Goal: Task Accomplishment & Management: Manage account settings

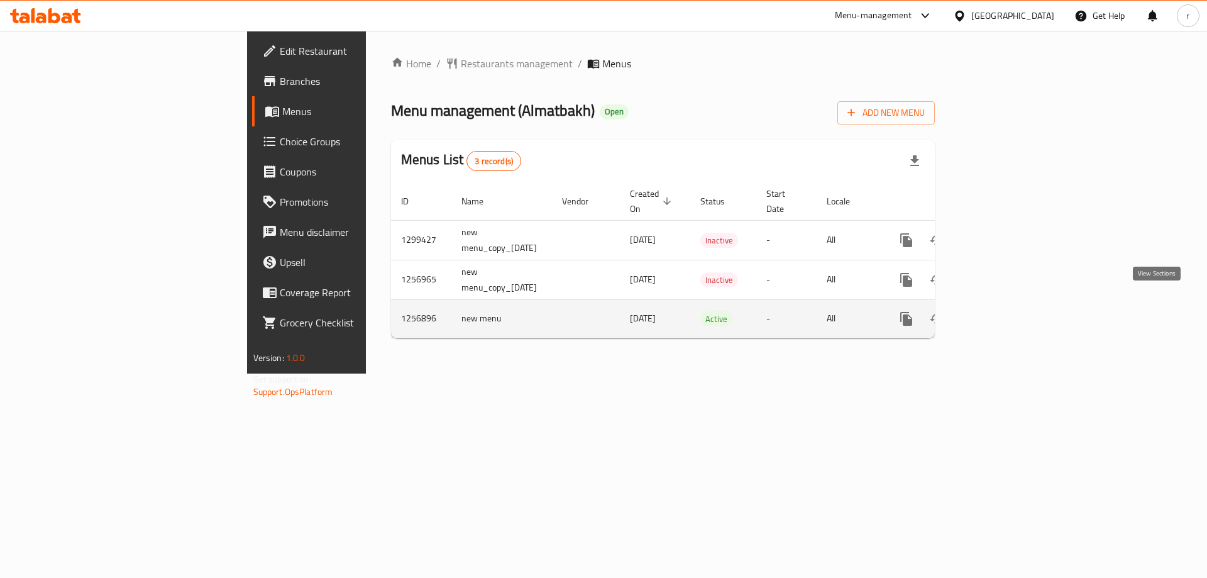
click at [1012, 308] on link "enhanced table" at bounding box center [997, 319] width 30 height 30
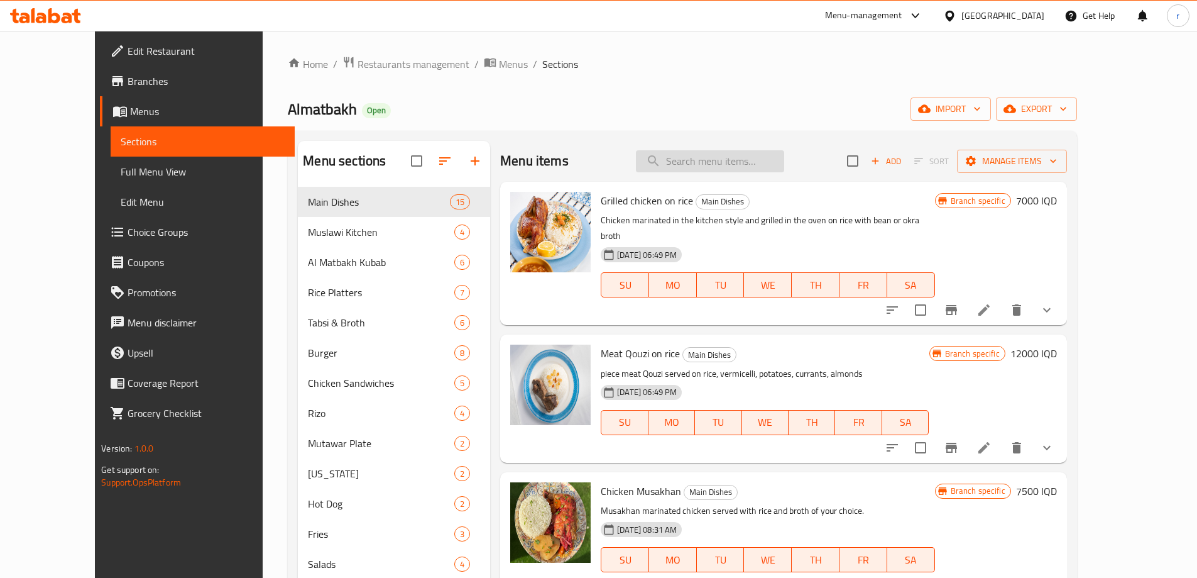
click at [724, 159] on input "search" at bounding box center [710, 161] width 148 height 22
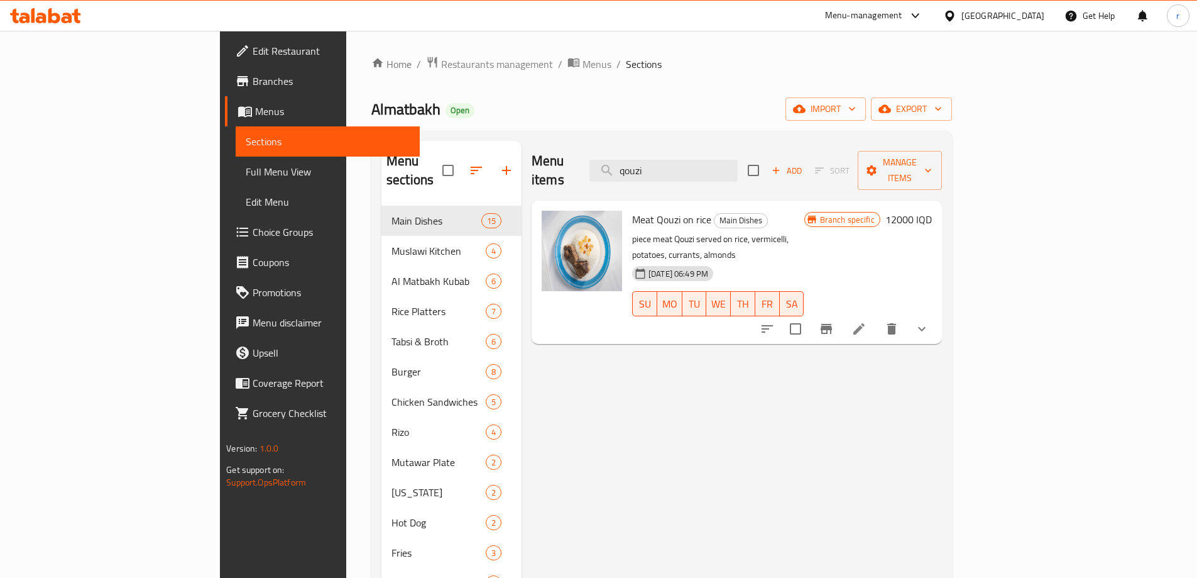
type input "qouzi"
click at [867, 321] on icon at bounding box center [859, 328] width 15 height 15
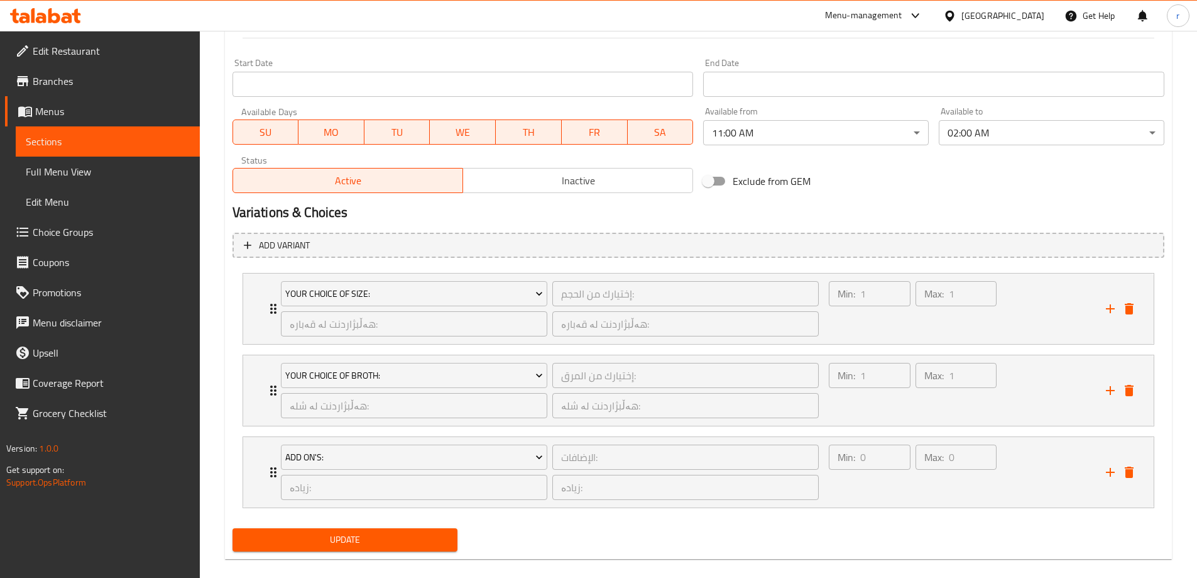
scroll to position [687, 0]
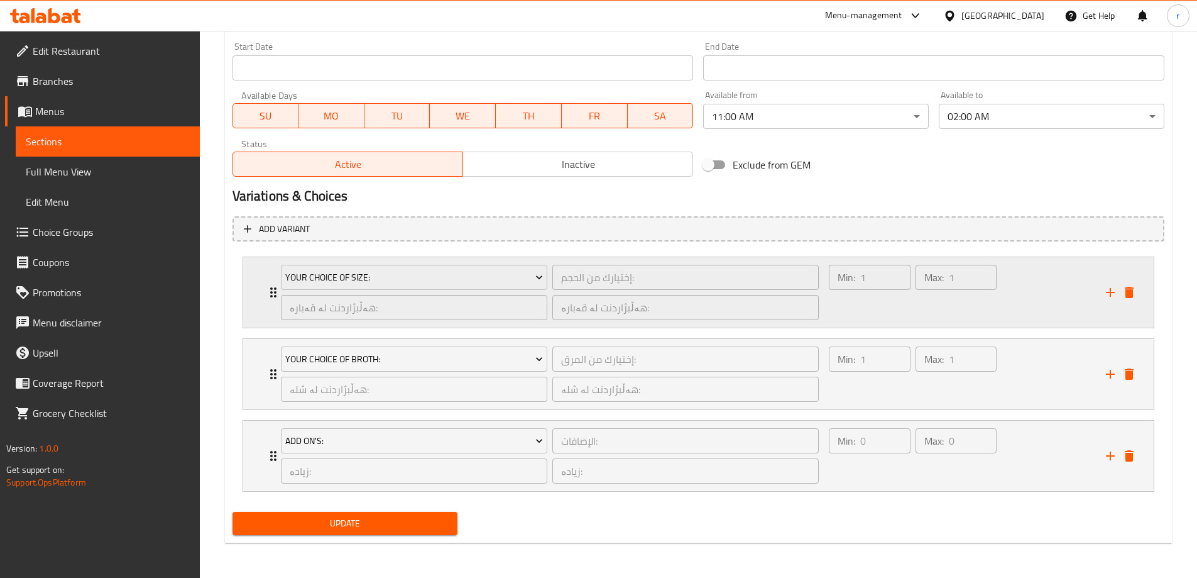
click at [847, 307] on div "Min: 1 ​" at bounding box center [869, 292] width 86 height 60
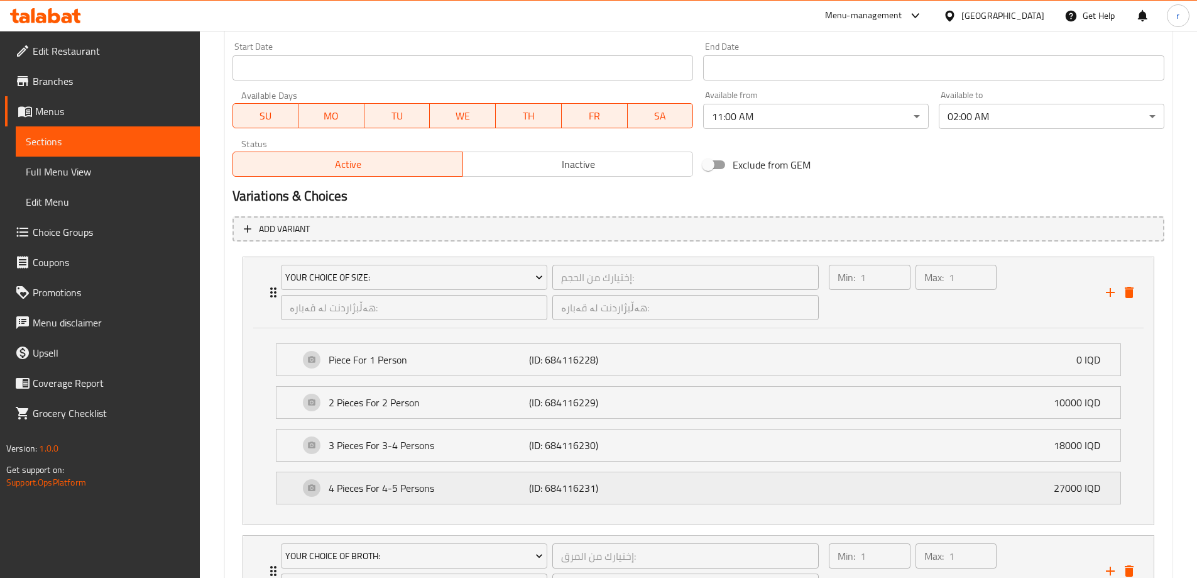
click at [666, 493] on div "4 Pieces For 4-5 Persons (ID: 684116231) 27000 IQD" at bounding box center [702, 487] width 806 height 31
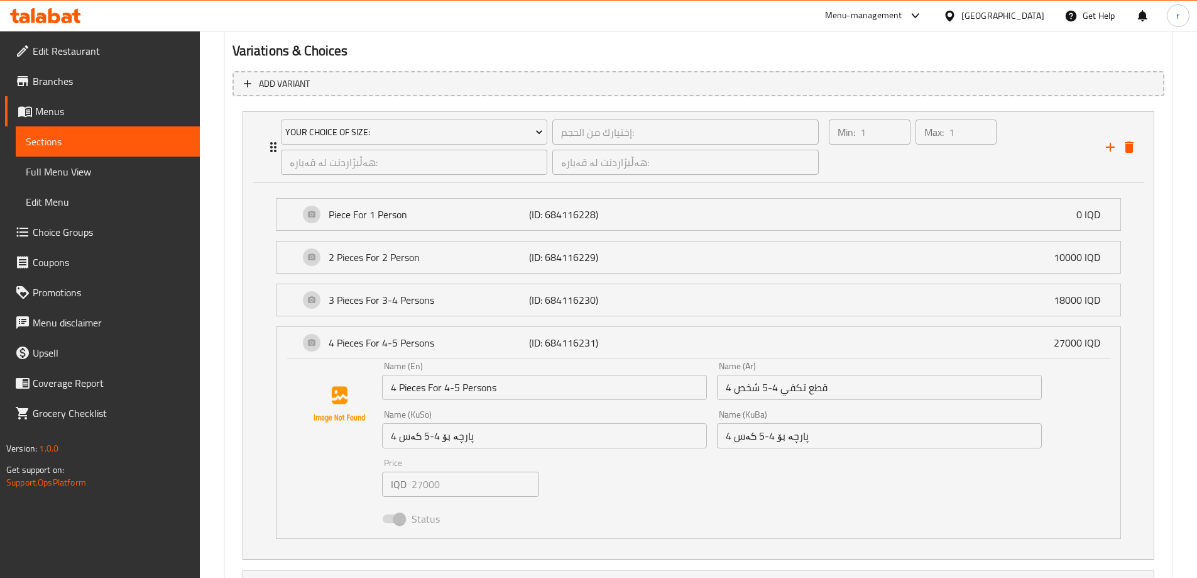
scroll to position [855, 0]
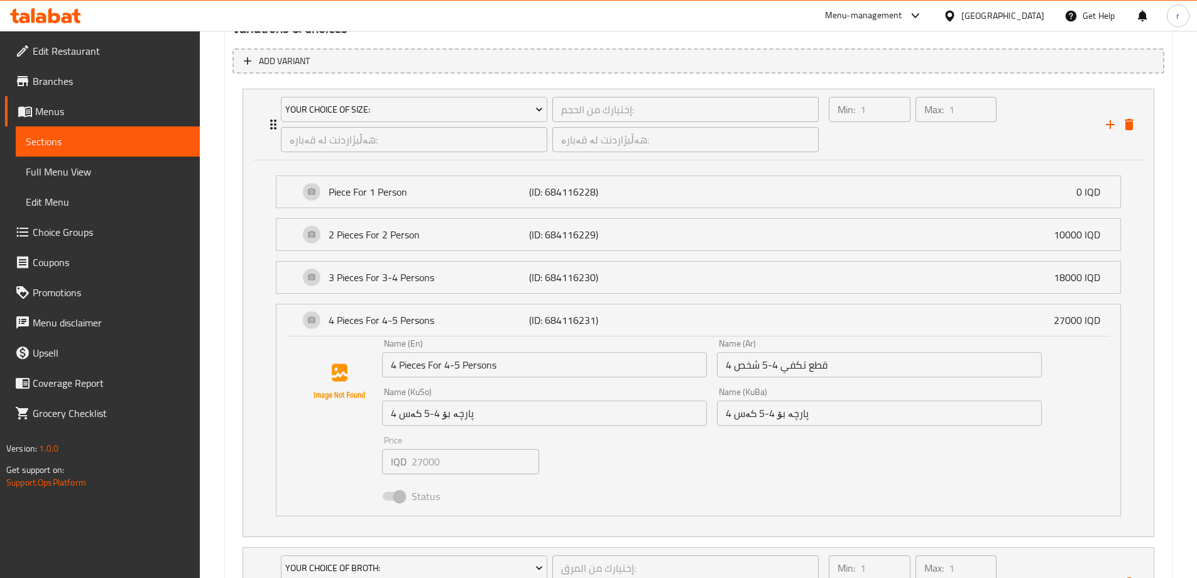
click at [75, 12] on icon at bounding box center [76, 16] width 9 height 14
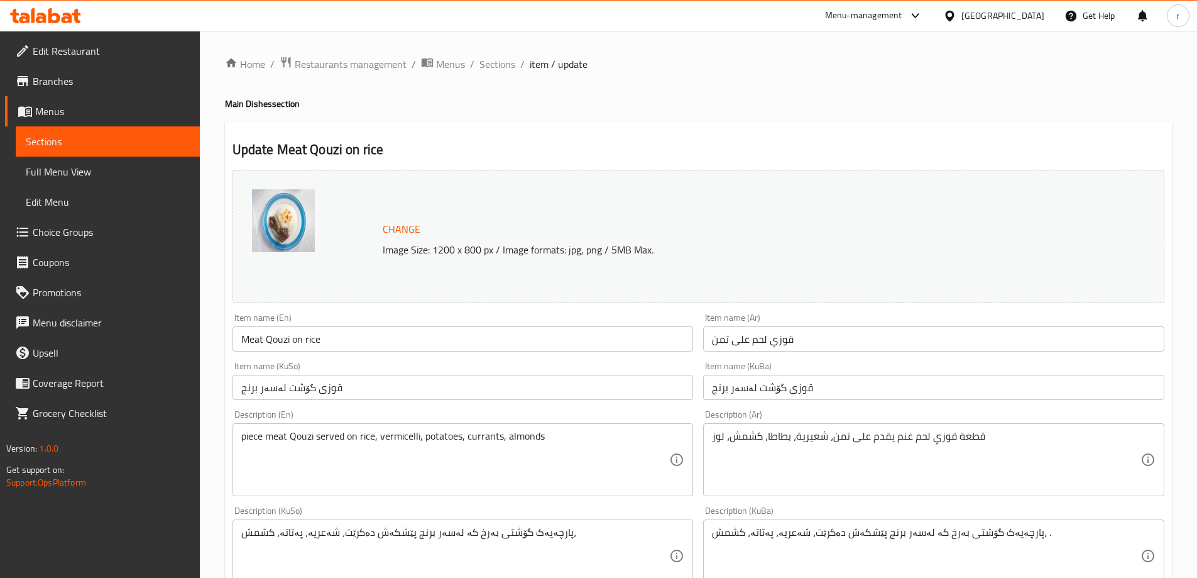
click at [114, 234] on span "Choice Groups" at bounding box center [111, 231] width 157 height 15
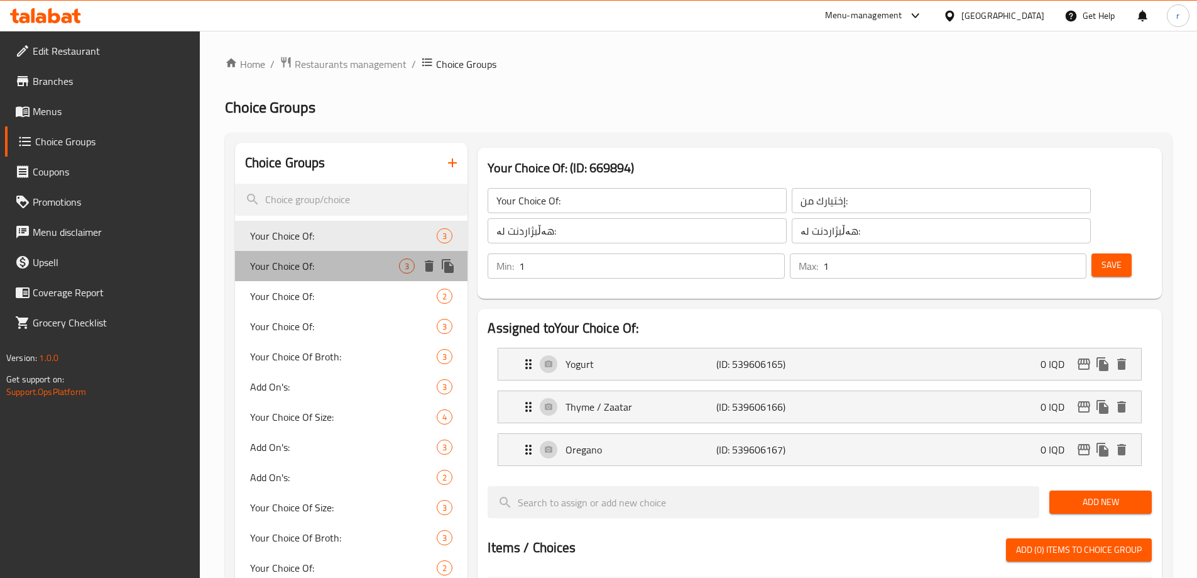
click at [332, 258] on span "Your Choice Of:" at bounding box center [325, 265] width 150 height 15
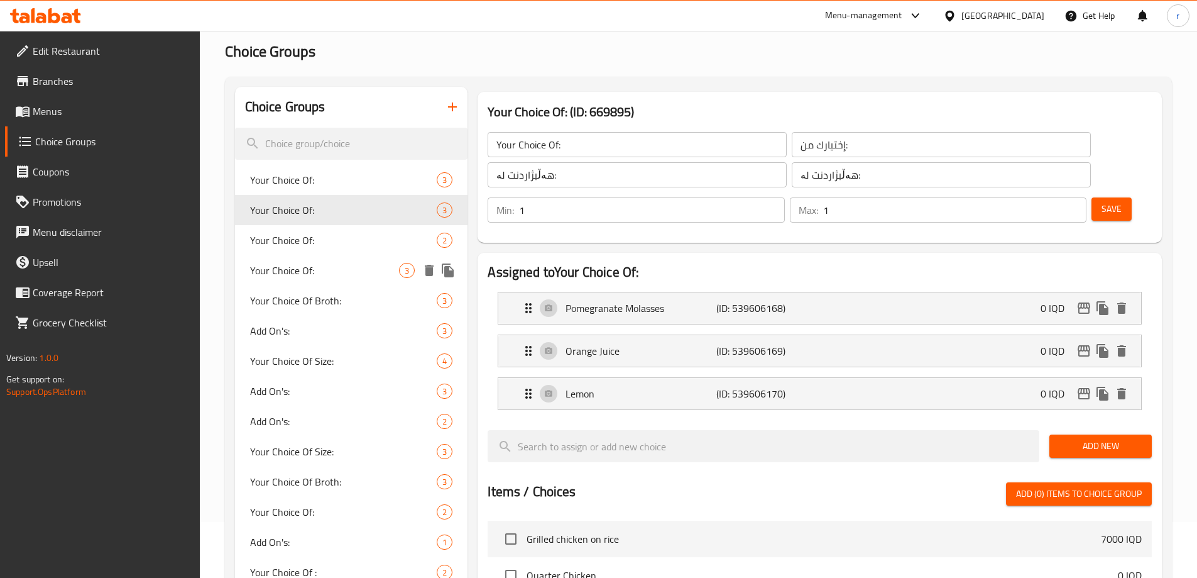
scroll to position [84, 0]
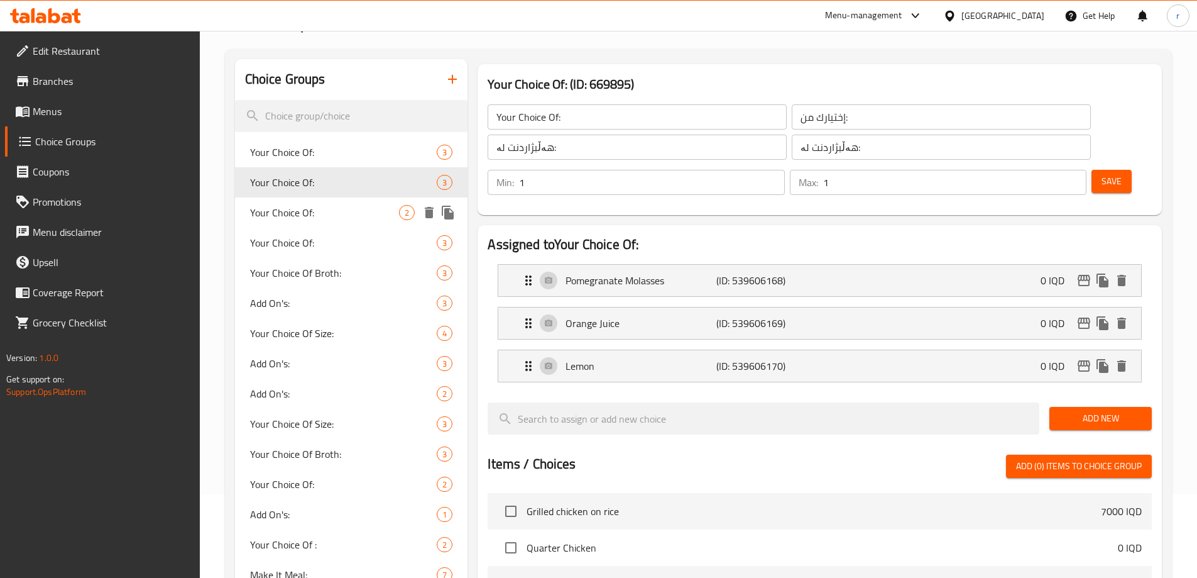
click at [332, 217] on span "Your Choice Of:" at bounding box center [325, 212] width 150 height 15
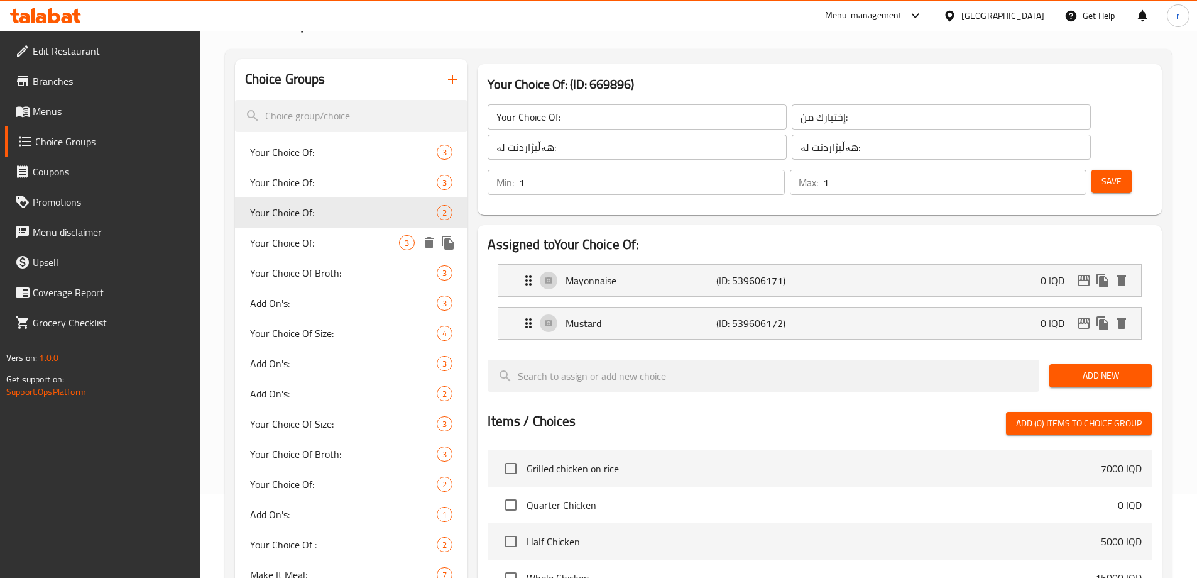
click at [329, 236] on span "Your Choice Of:" at bounding box center [325, 242] width 150 height 15
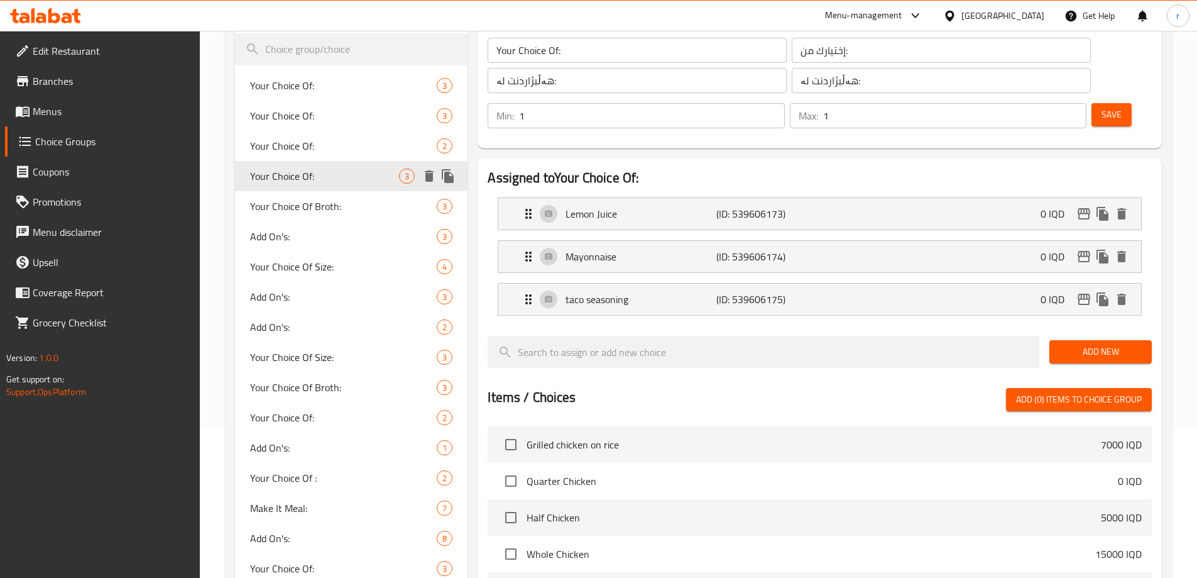
scroll to position [168, 0]
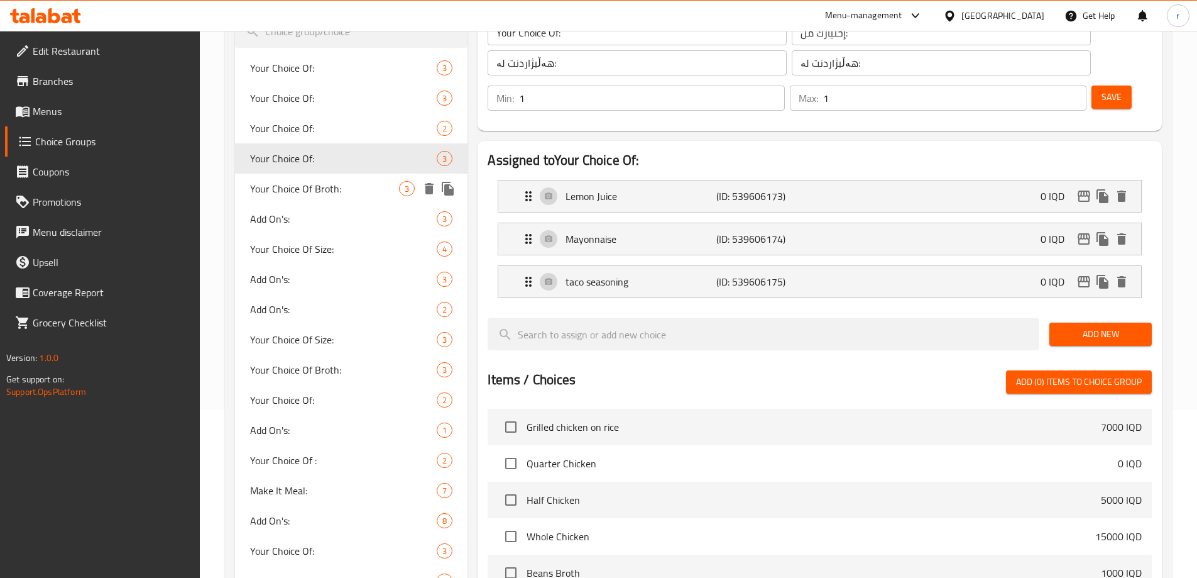
click at [330, 201] on div "Your Choice Of Broth: 3" at bounding box center [351, 188] width 233 height 30
type input "Your Choice Of Broth:"
type input "إختيارك من مرق:"
type input "هەڵبژاردنت لە شلە:"
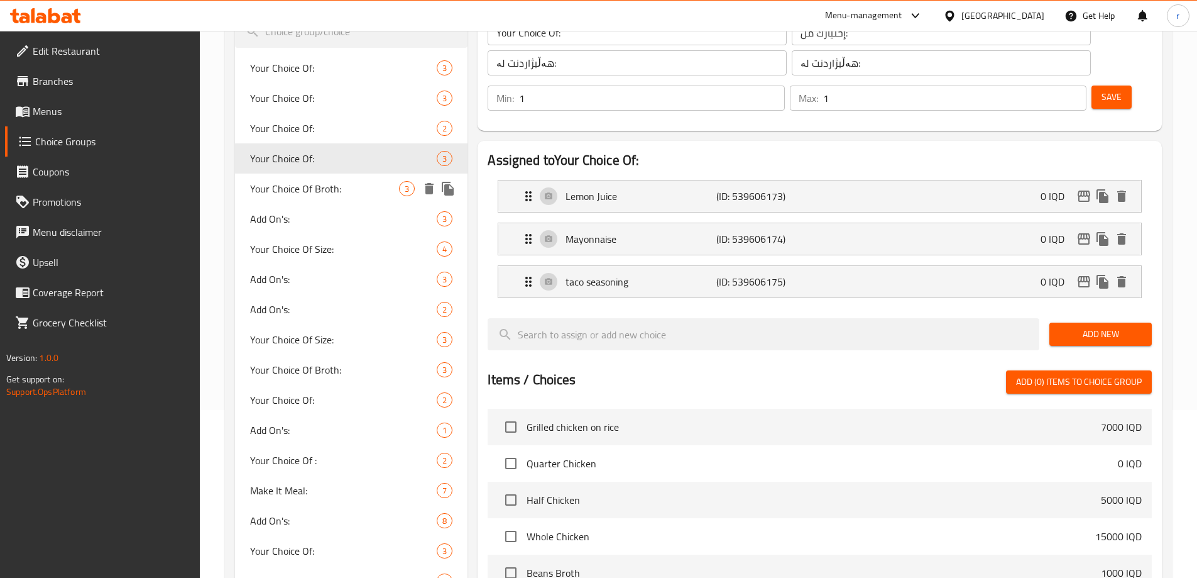
type input "0"
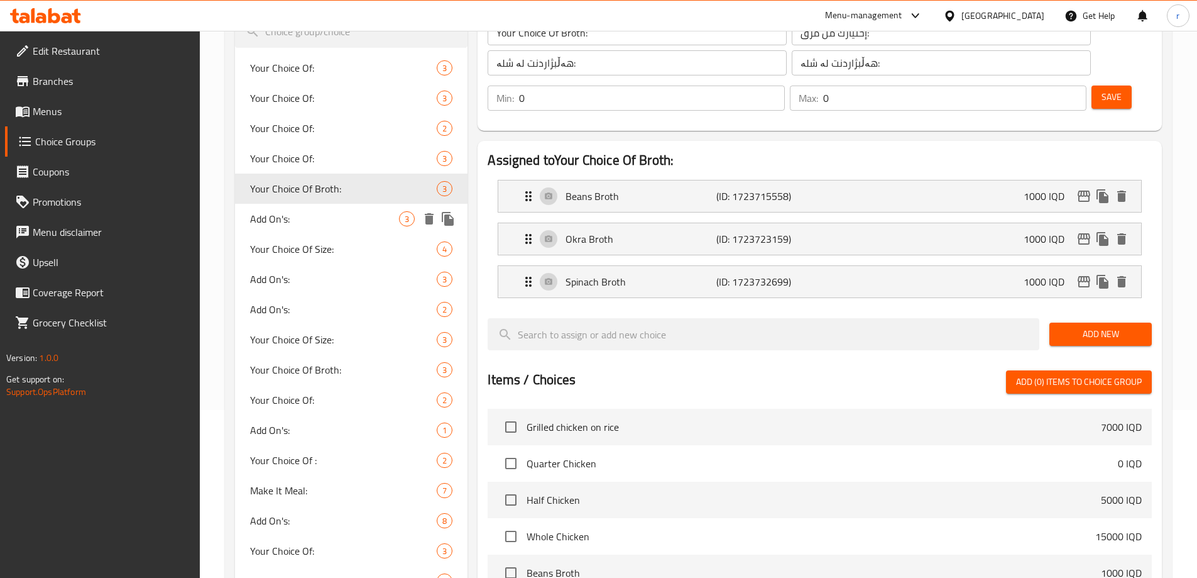
click at [330, 216] on span "Add On's:" at bounding box center [325, 218] width 150 height 15
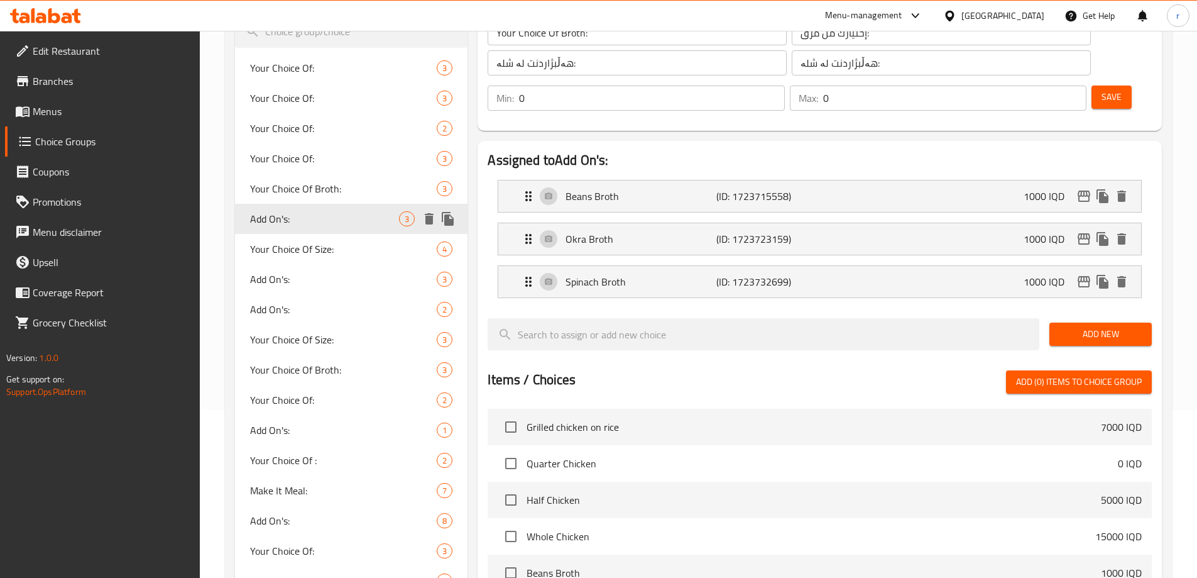
type input "Add On's:"
type input "الإضافات:"
type input "زیادە:"
click at [331, 247] on span "Your Choice Of Size:" at bounding box center [325, 248] width 150 height 15
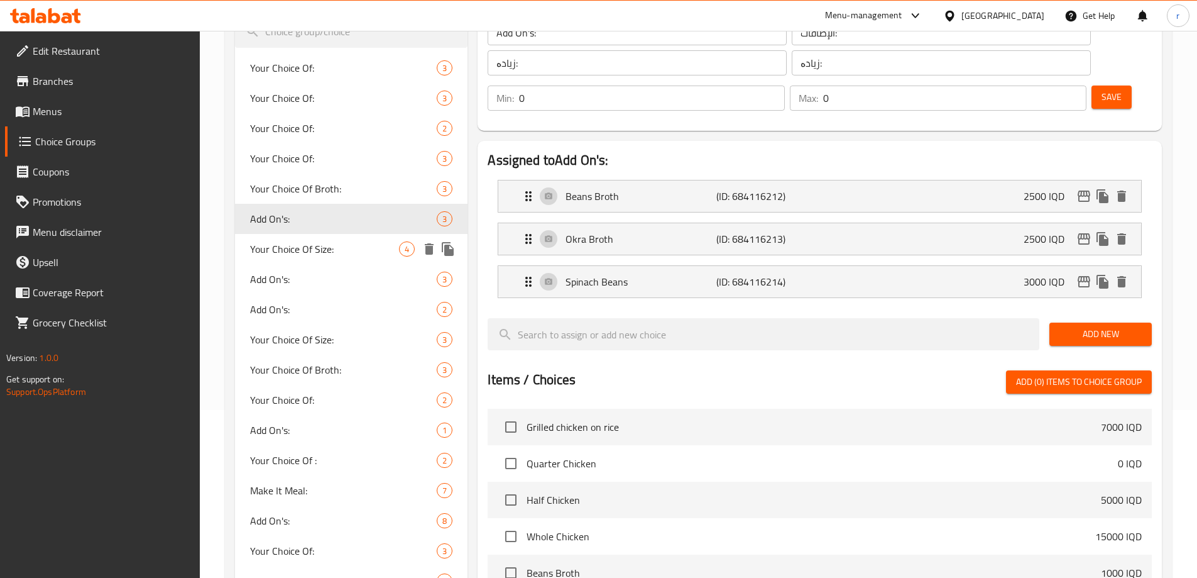
type input "Your Choice Of Size:"
type input "إختيارك من الحجم:"
type input "هەڵبژاردنت لە قەبارە:"
type input "1"
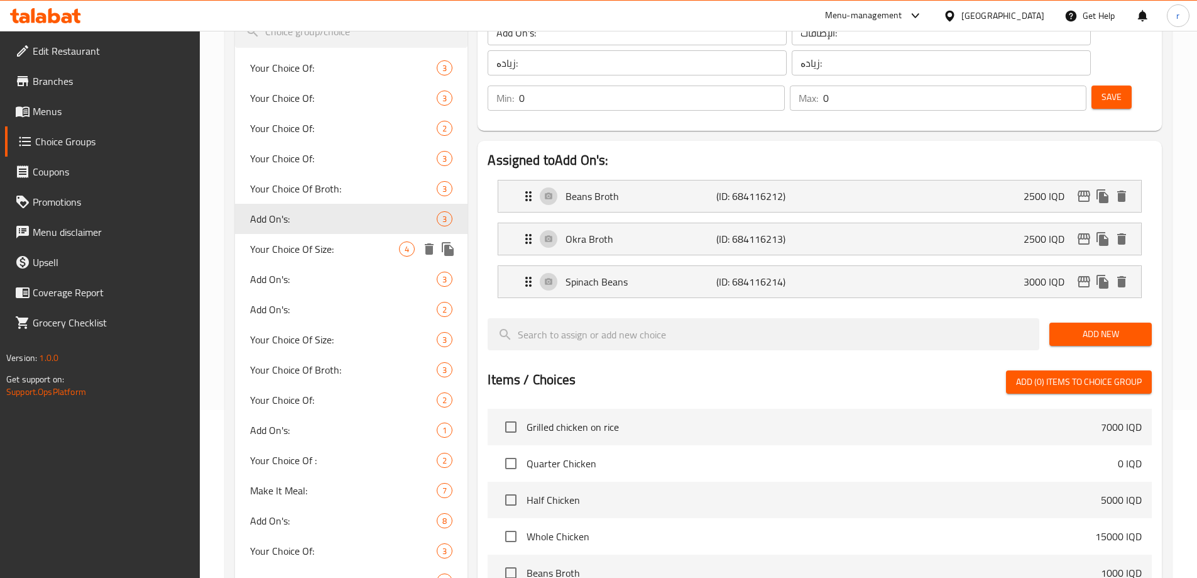
type input "1"
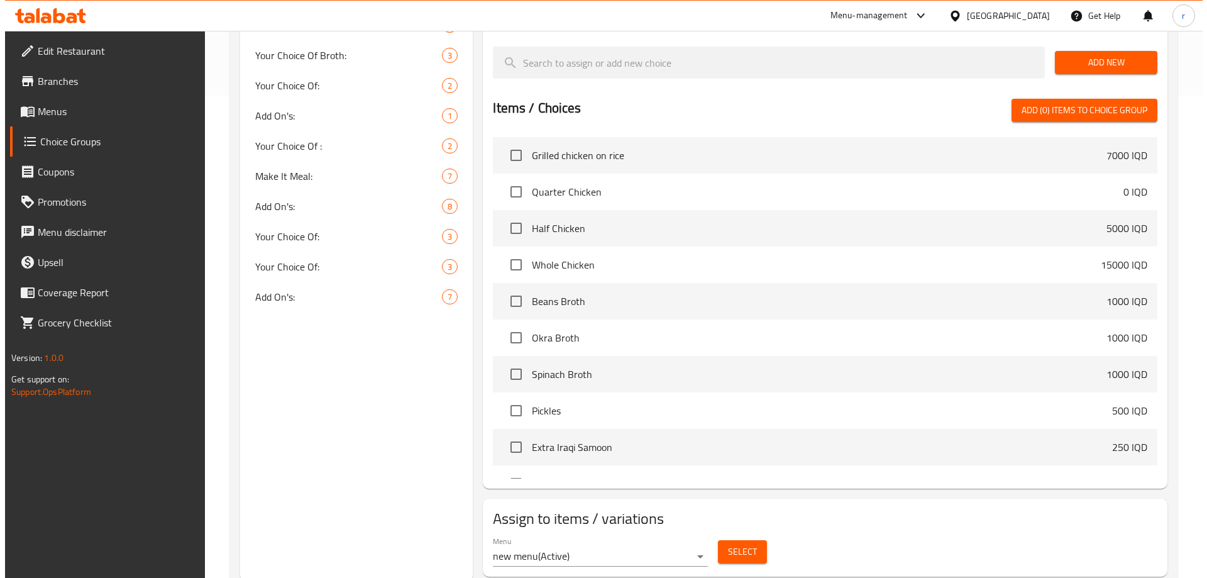
scroll to position [486, 0]
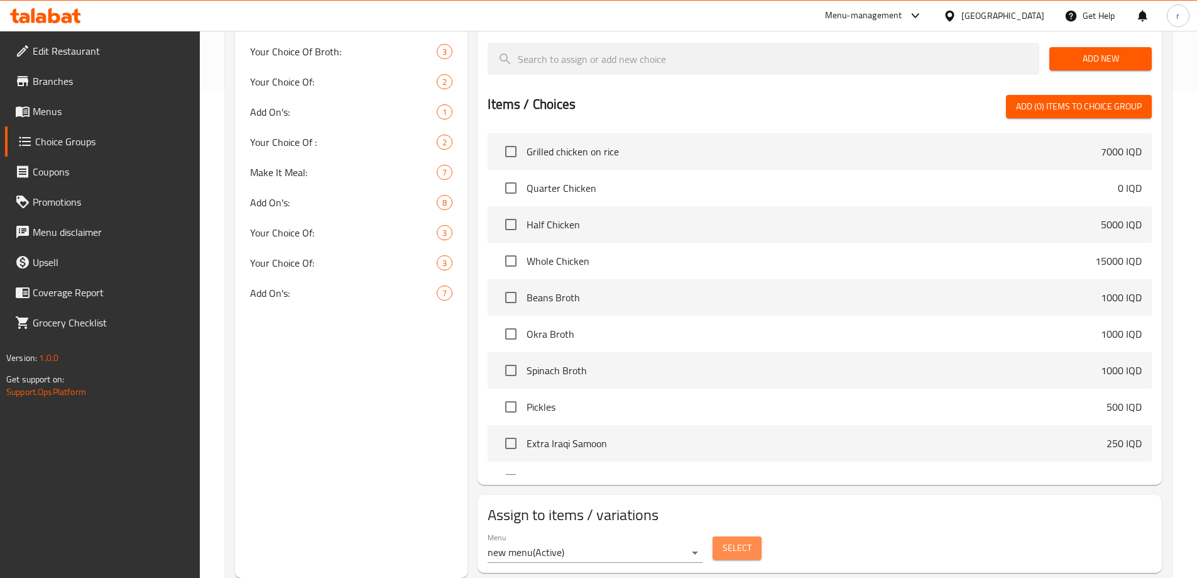
click at [752, 536] on button "Select" at bounding box center [737, 547] width 49 height 23
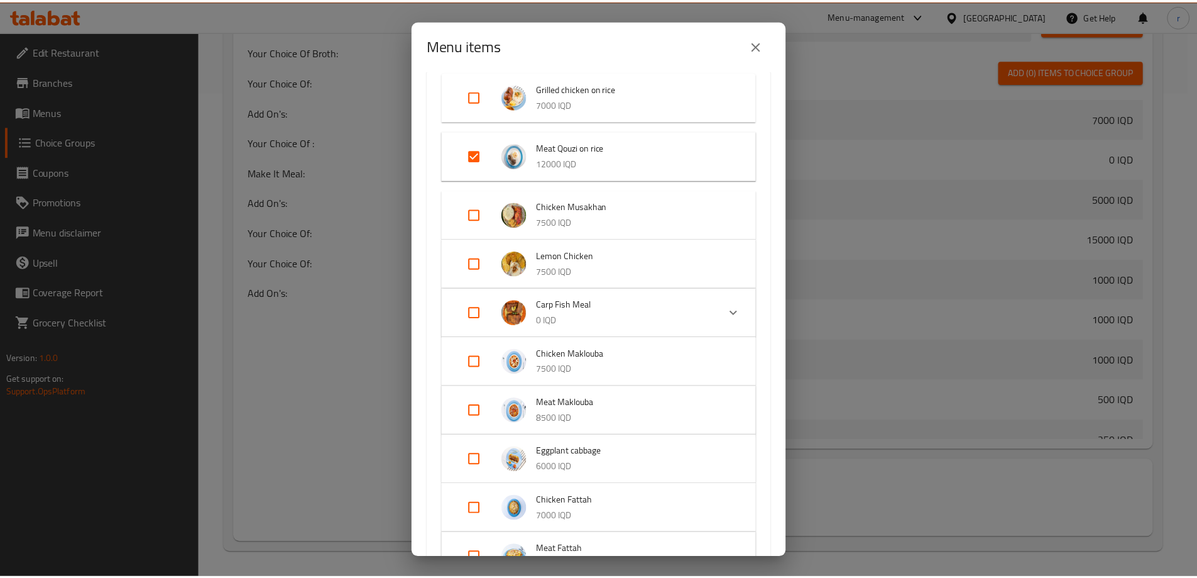
scroll to position [0, 0]
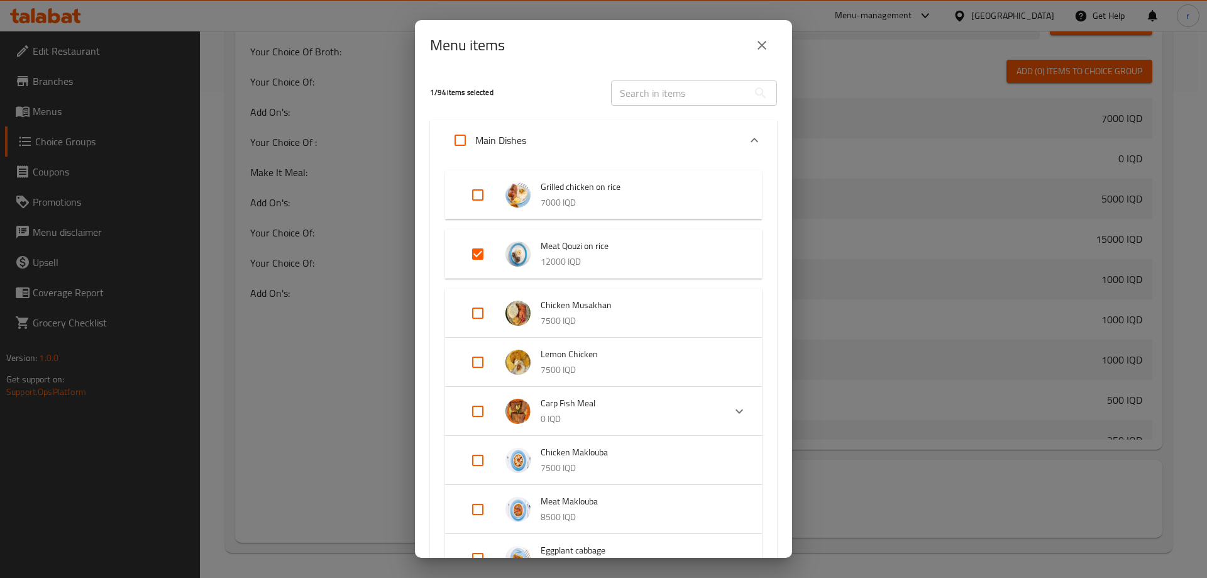
click at [764, 41] on icon "close" at bounding box center [761, 45] width 15 height 15
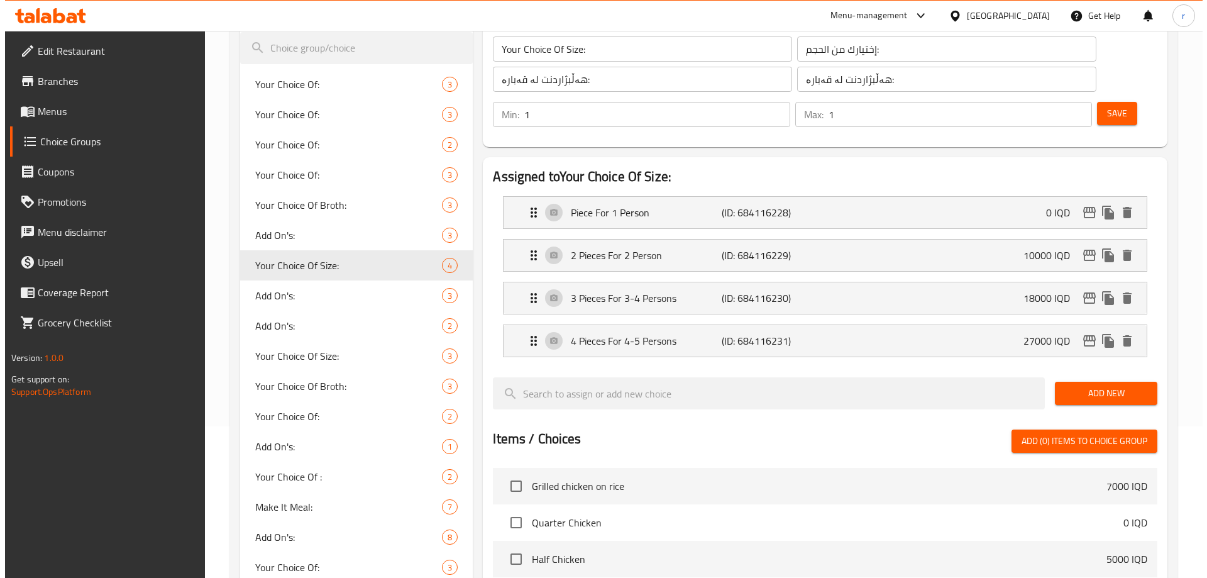
scroll to position [151, 0]
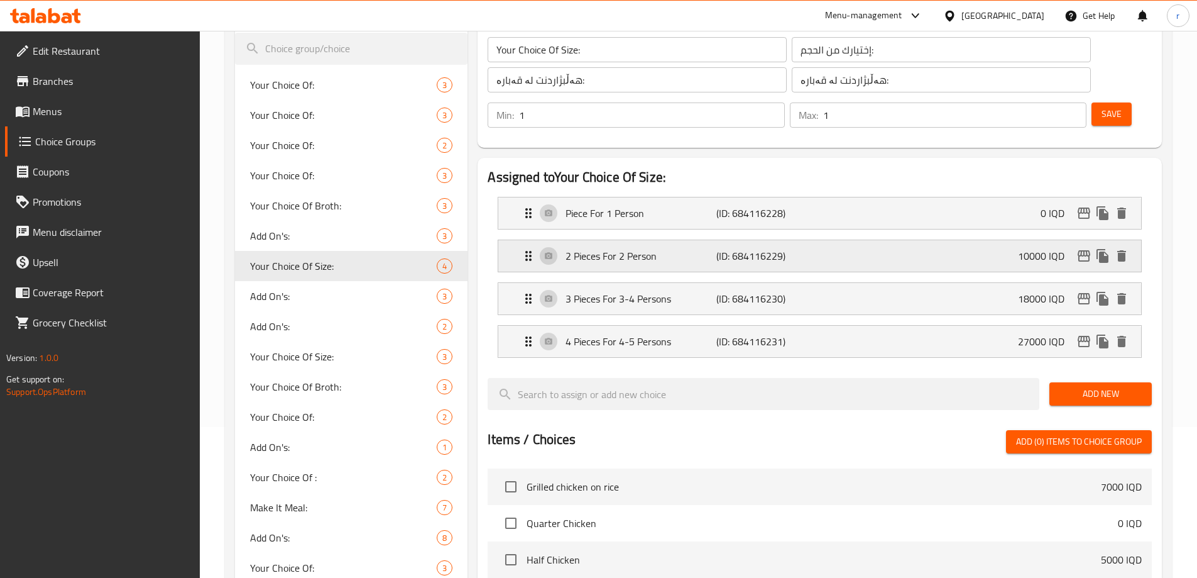
click at [672, 248] on p "2 Pieces For 2 Person" at bounding box center [641, 255] width 150 height 15
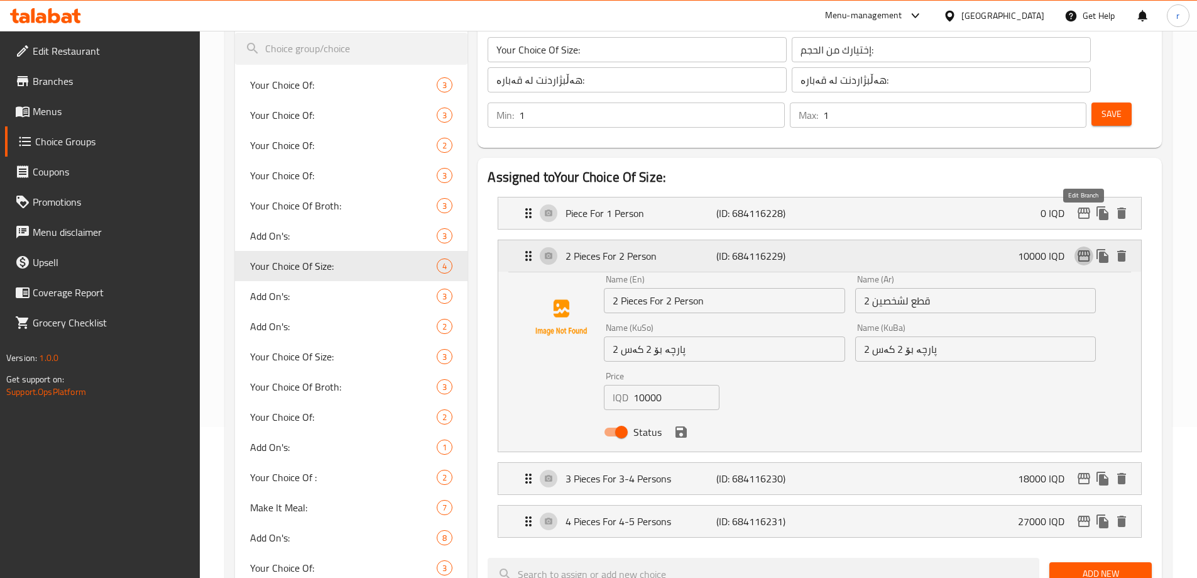
click at [1084, 248] on icon "edit" at bounding box center [1083, 255] width 15 height 15
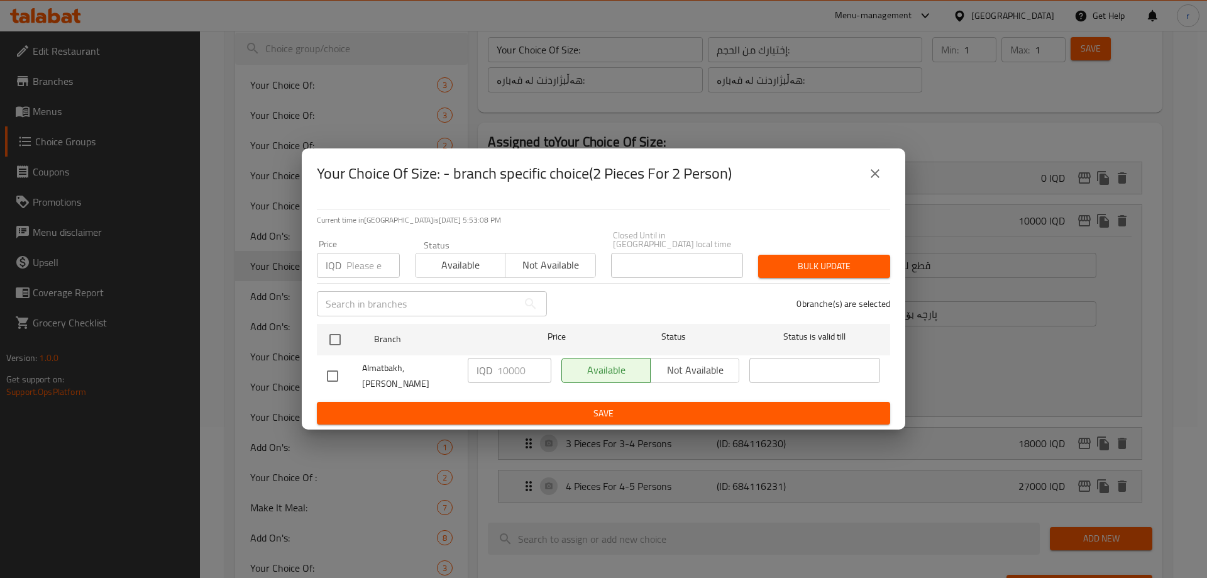
click at [879, 181] on icon "close" at bounding box center [874, 173] width 15 height 15
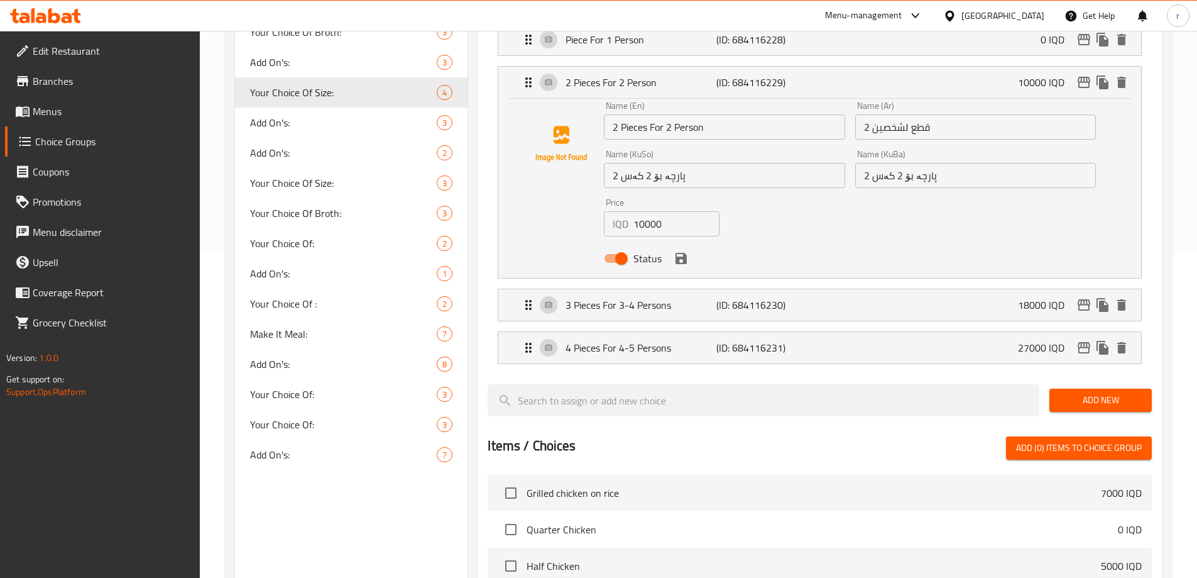
scroll to position [246, 0]
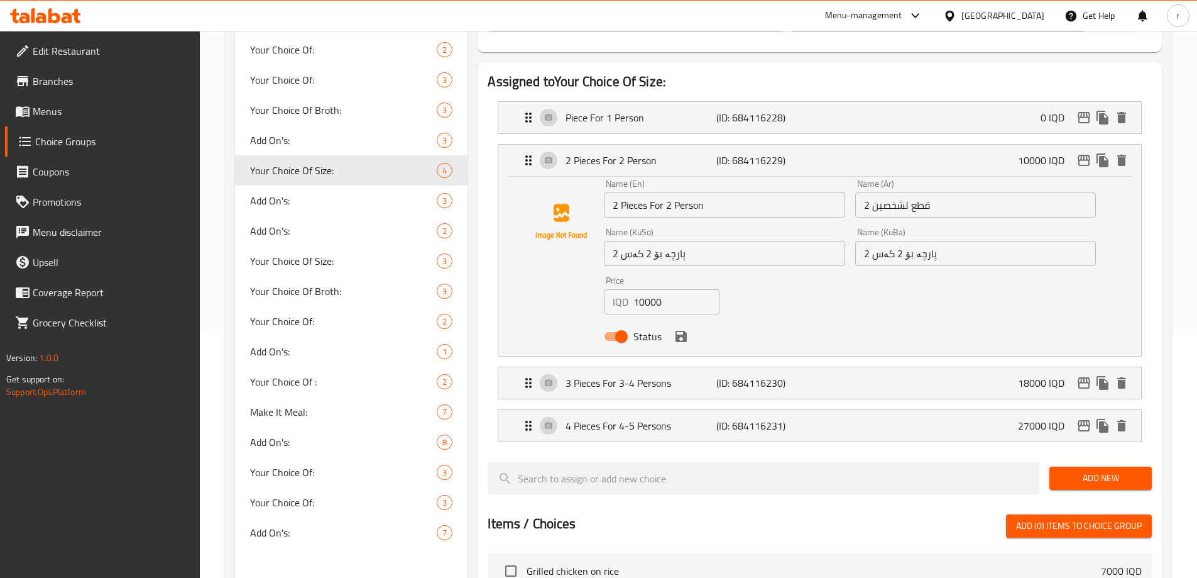
click at [929, 192] on input "2 قطع لشخصين" at bounding box center [975, 204] width 241 height 25
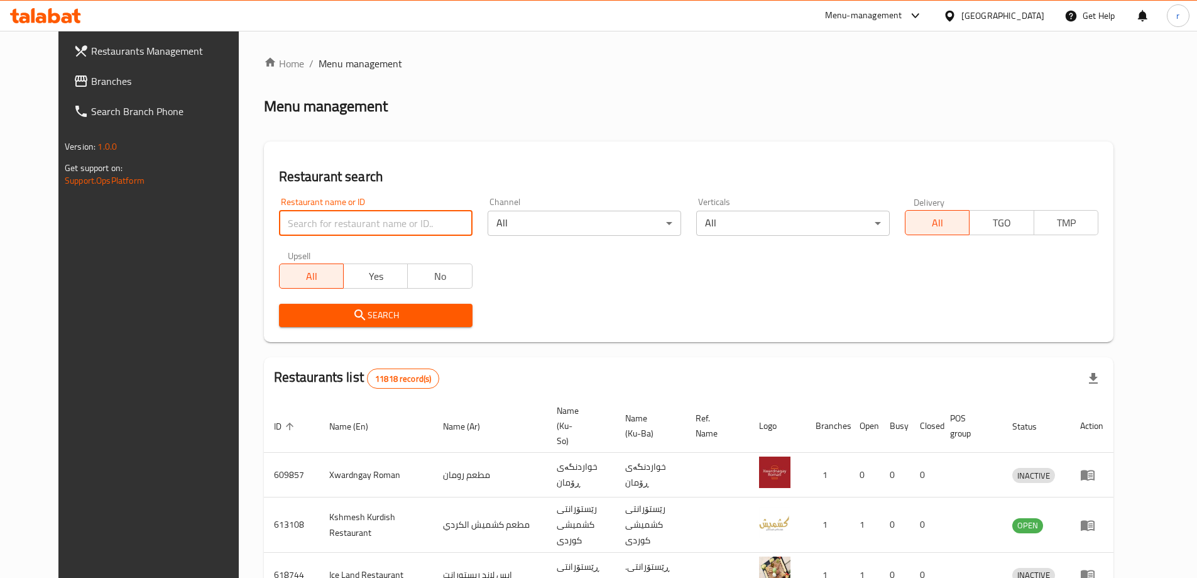
drag, startPoint x: 334, startPoint y: 227, endPoint x: 319, endPoint y: 236, distance: 18.0
click at [332, 227] on input "search" at bounding box center [376, 223] width 194 height 25
paste input "Italiano Pizza and Juices"
type input "Italiano Pizza and Juices"
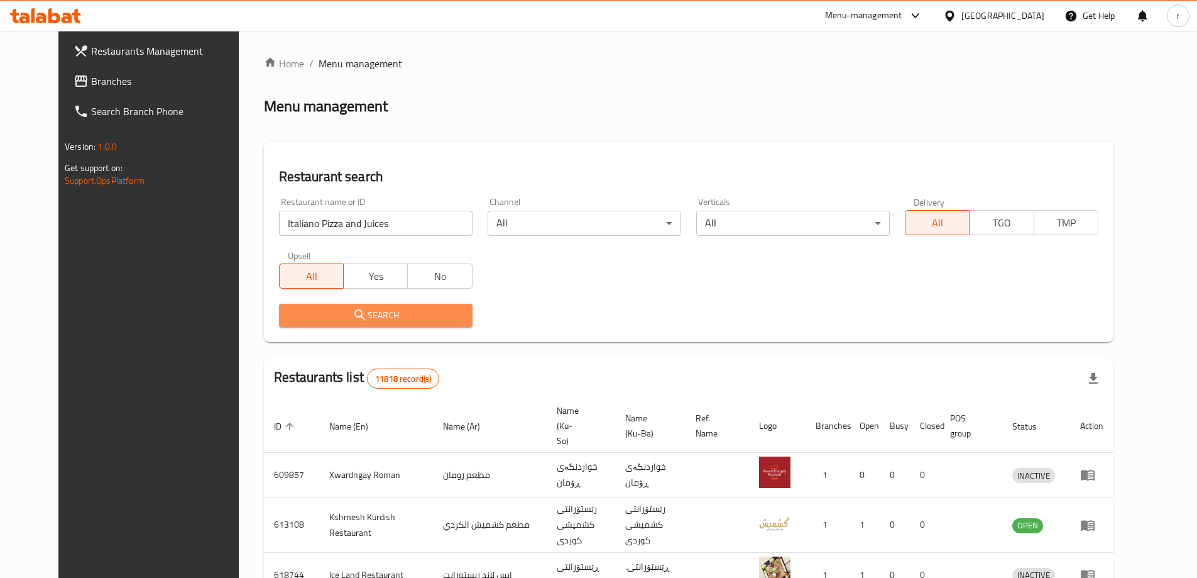
click at [289, 309] on span "Search" at bounding box center [375, 315] width 173 height 16
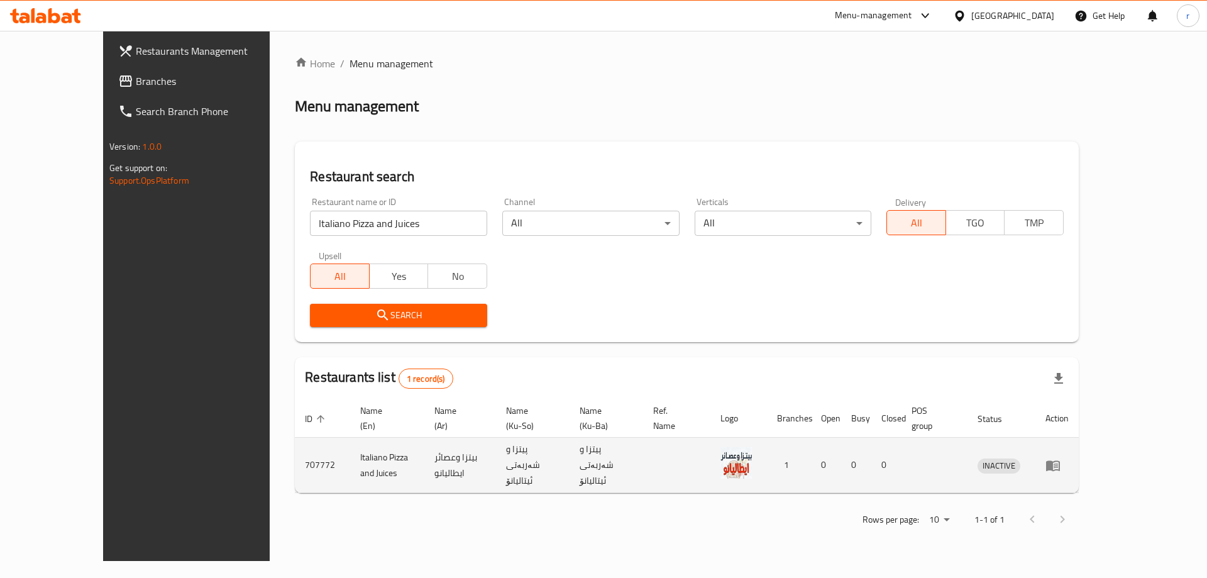
click at [1060, 457] on icon "enhanced table" at bounding box center [1052, 464] width 15 height 15
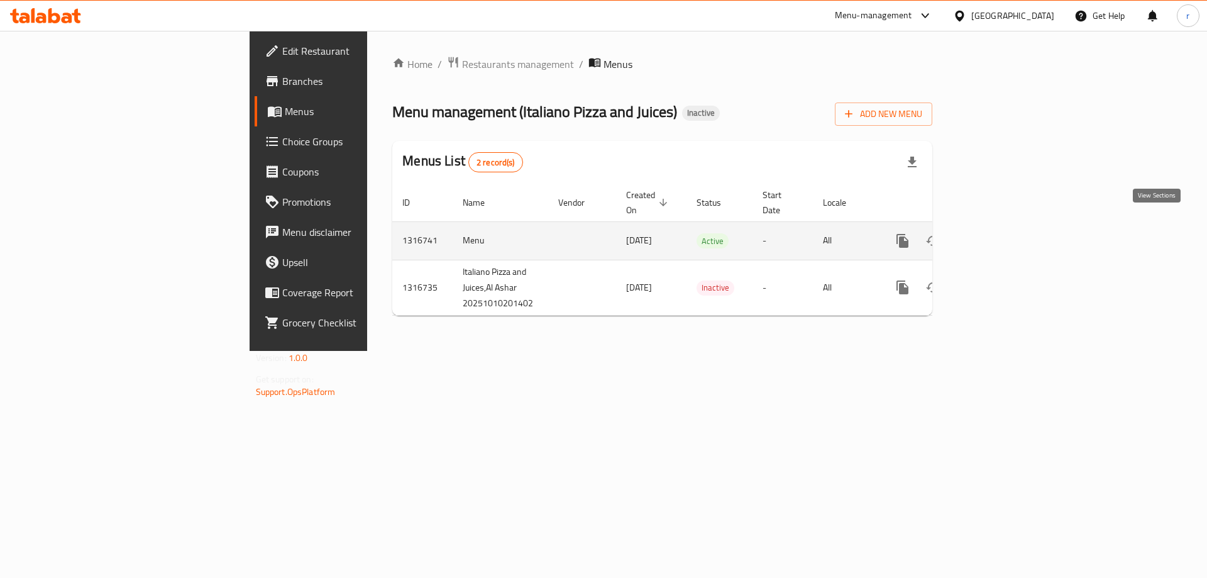
click at [1000, 233] on icon "enhanced table" at bounding box center [992, 240] width 15 height 15
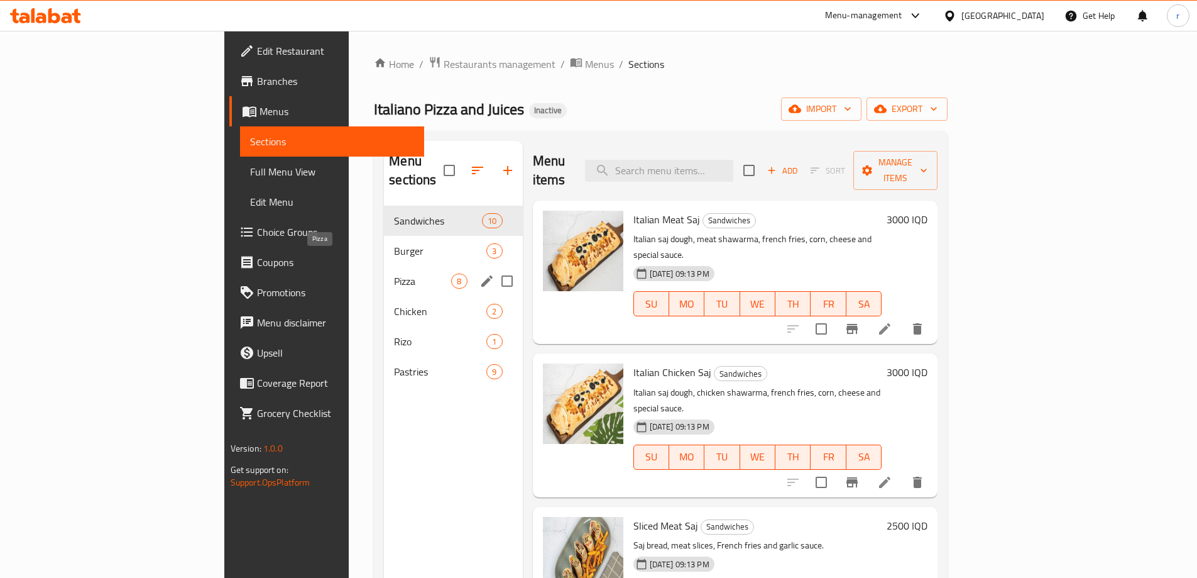
click at [394, 273] on span "Pizza" at bounding box center [422, 280] width 57 height 15
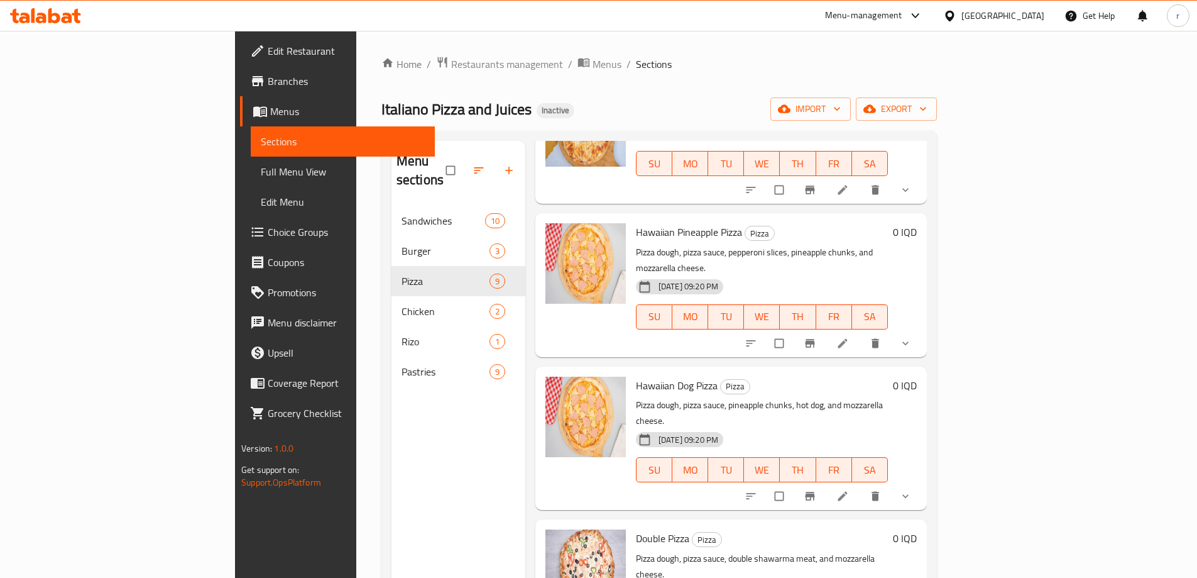
scroll to position [176, 0]
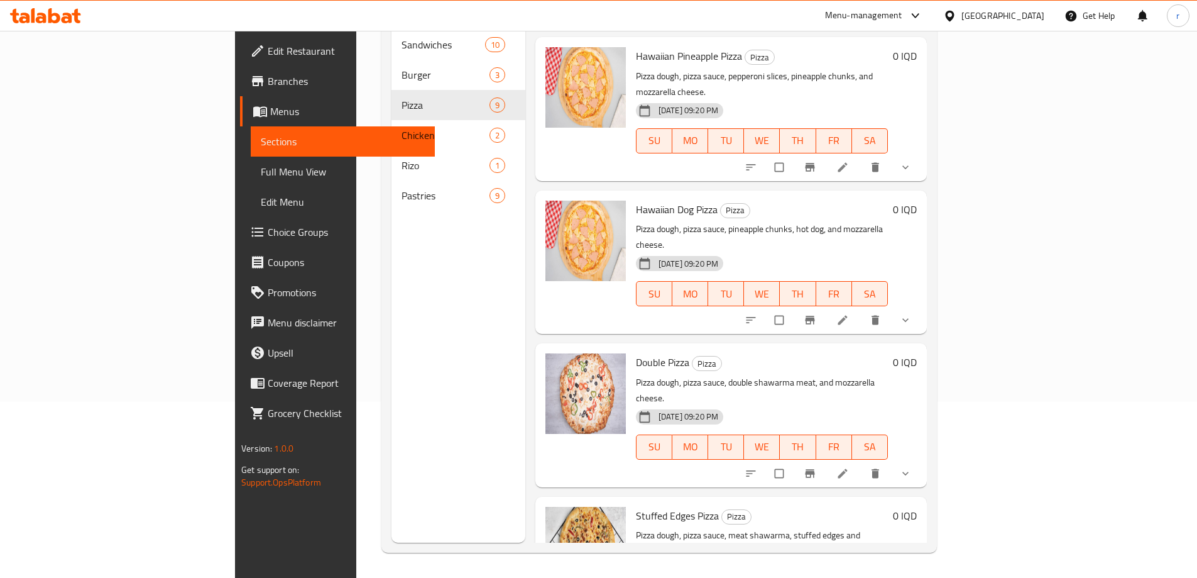
click at [261, 173] on span "Full Menu View" at bounding box center [343, 171] width 164 height 15
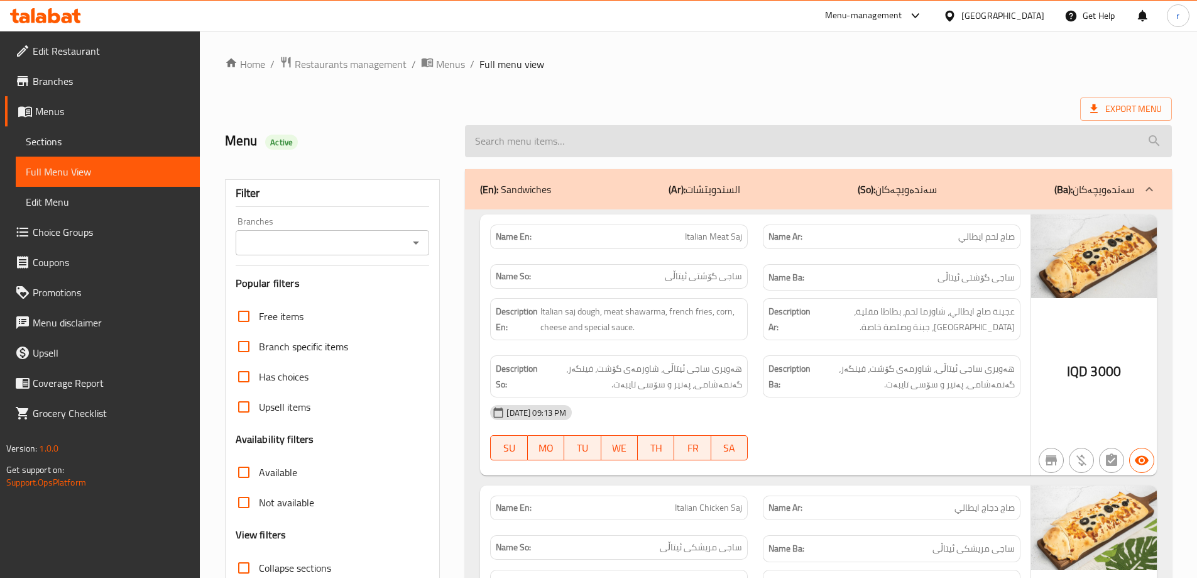
click at [673, 152] on input "search" at bounding box center [818, 141] width 707 height 32
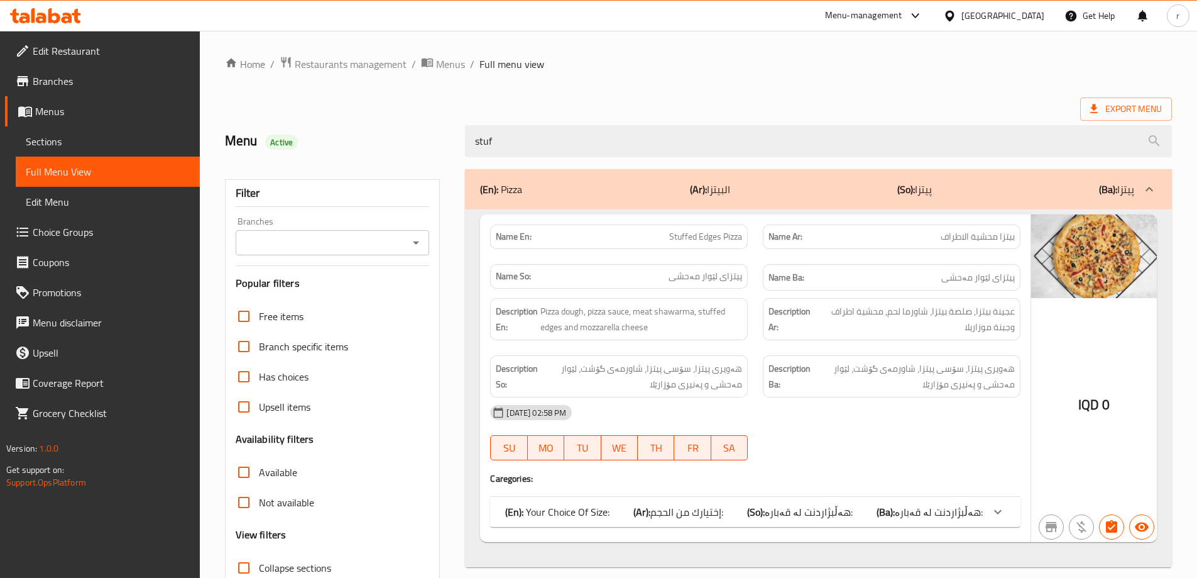
type input "stuf"
click at [675, 504] on span "إختيارك من الحجم:" at bounding box center [686, 511] width 73 height 19
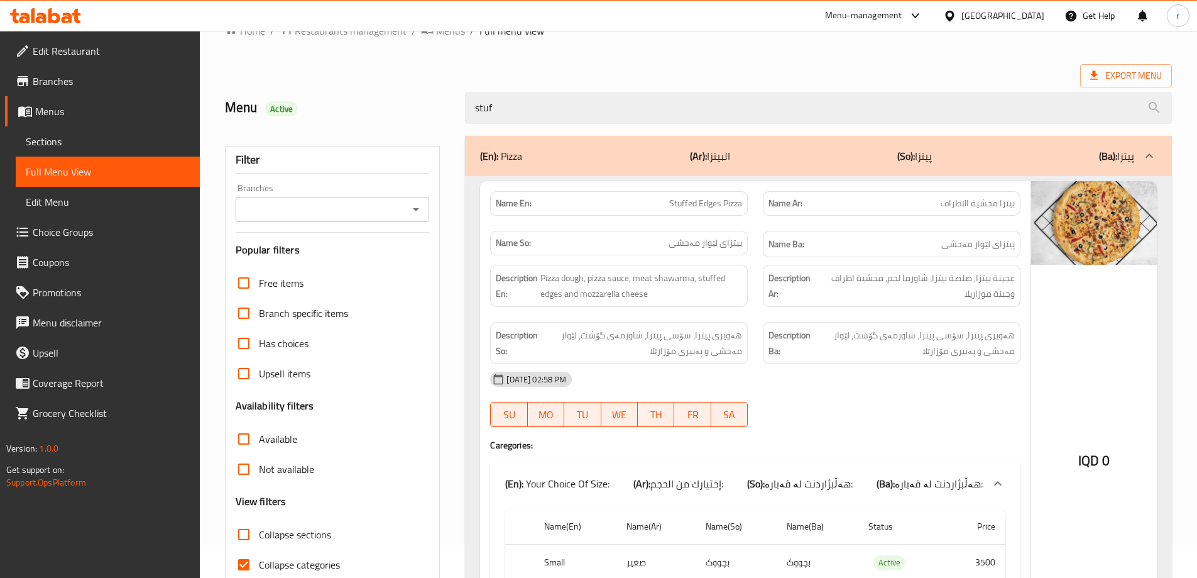
scroll to position [84, 0]
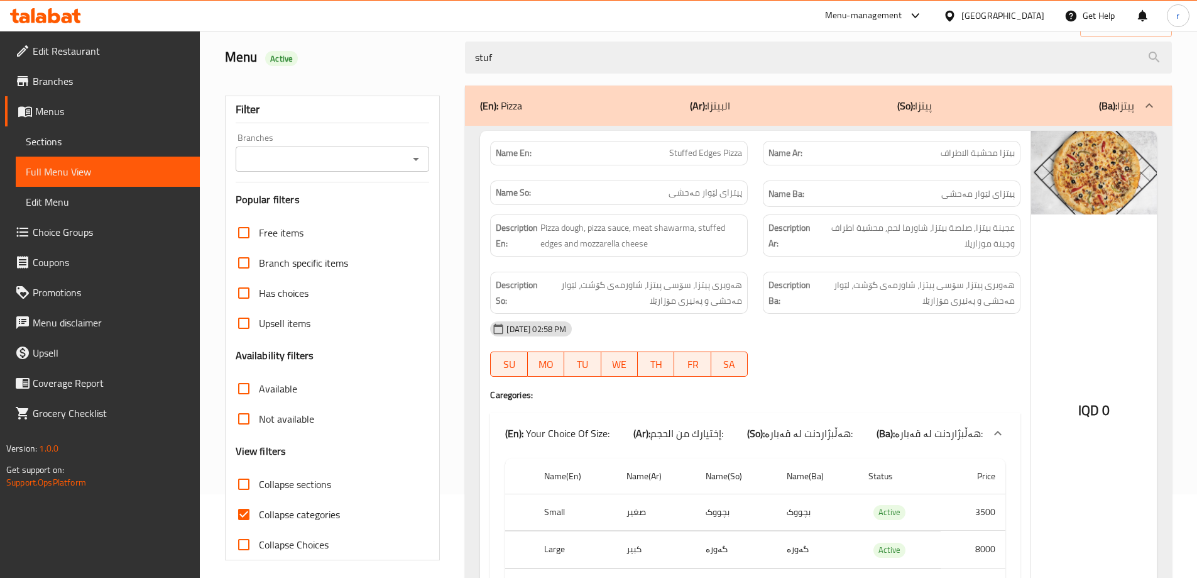
click at [89, 146] on span "Sections" at bounding box center [108, 141] width 164 height 15
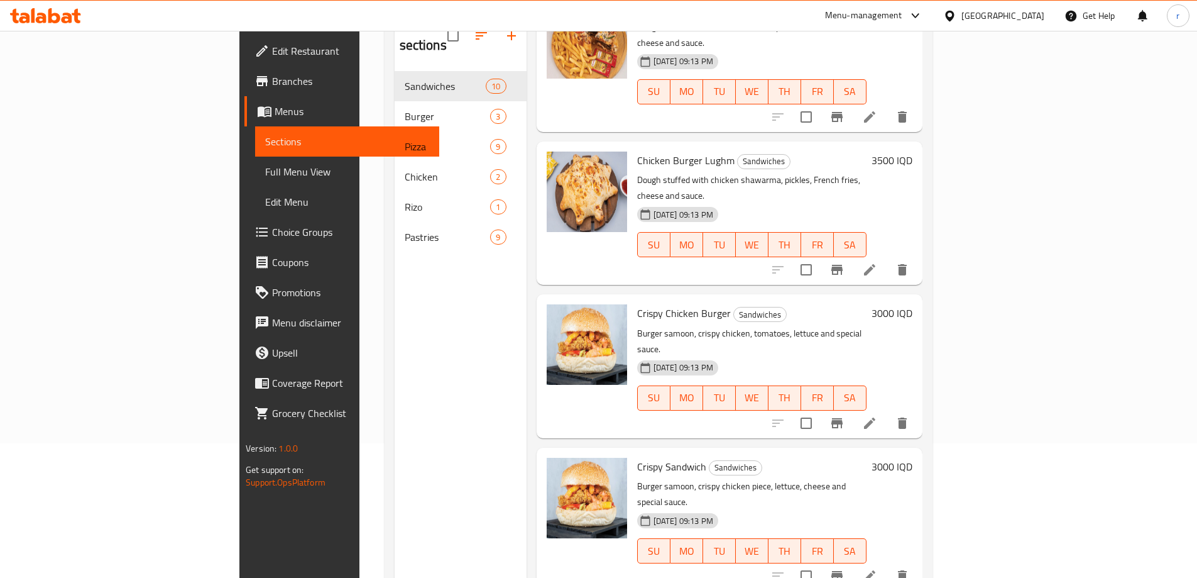
scroll to position [176, 0]
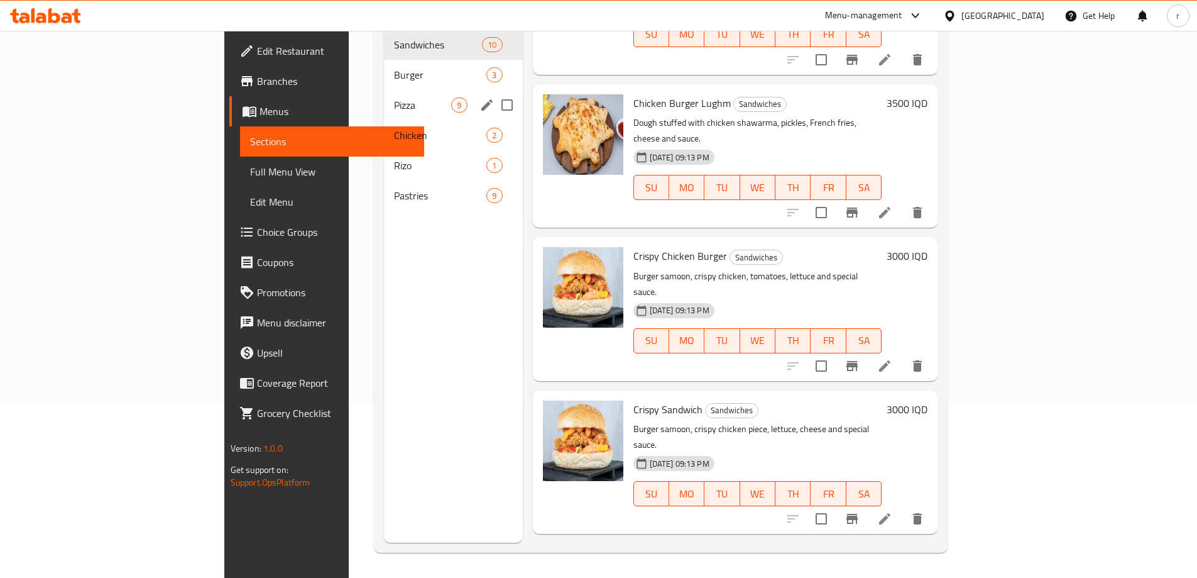
click at [384, 97] on div "Pizza 9" at bounding box center [453, 105] width 138 height 30
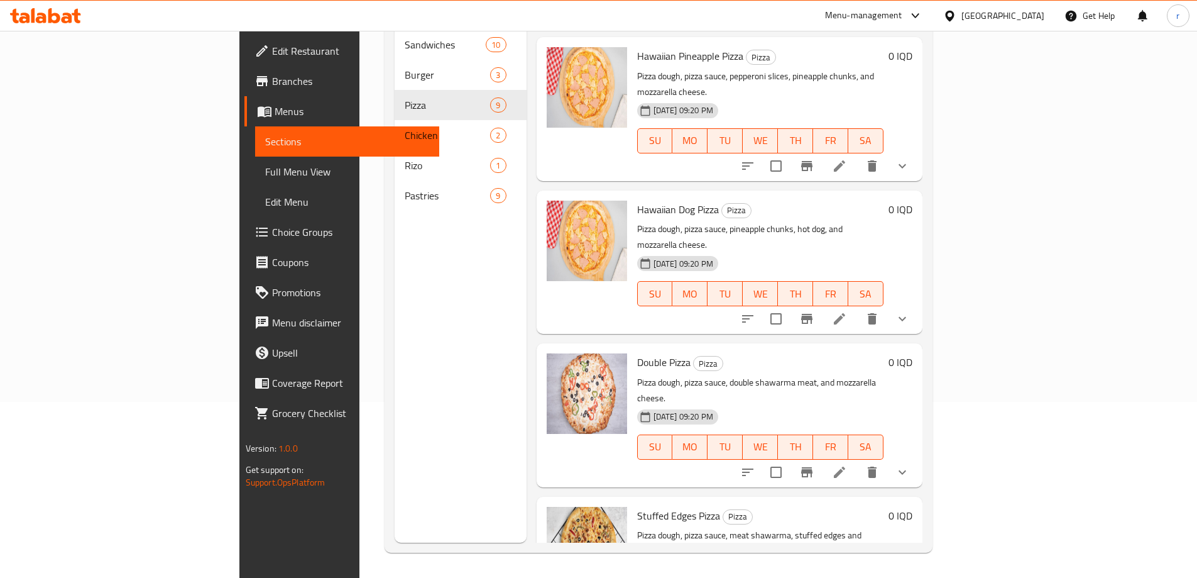
scroll to position [689, 0]
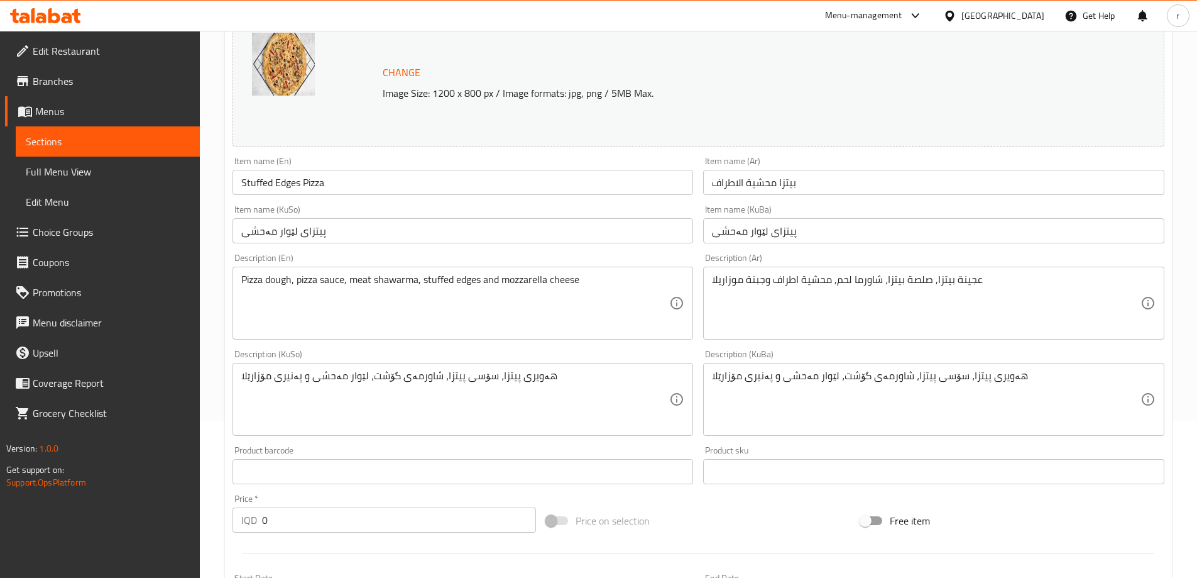
scroll to position [168, 0]
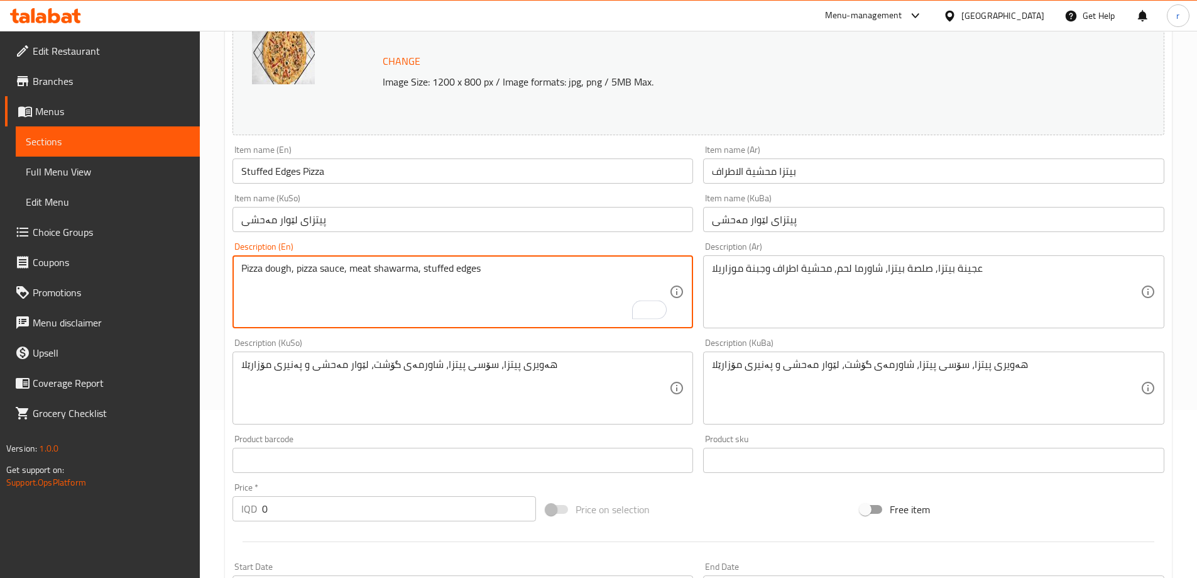
paste textarea "mozzarella cheese"
type textarea "Pizza dough, pizza sauce, meat shawarma and stuffed edges with mozzarella cheese"
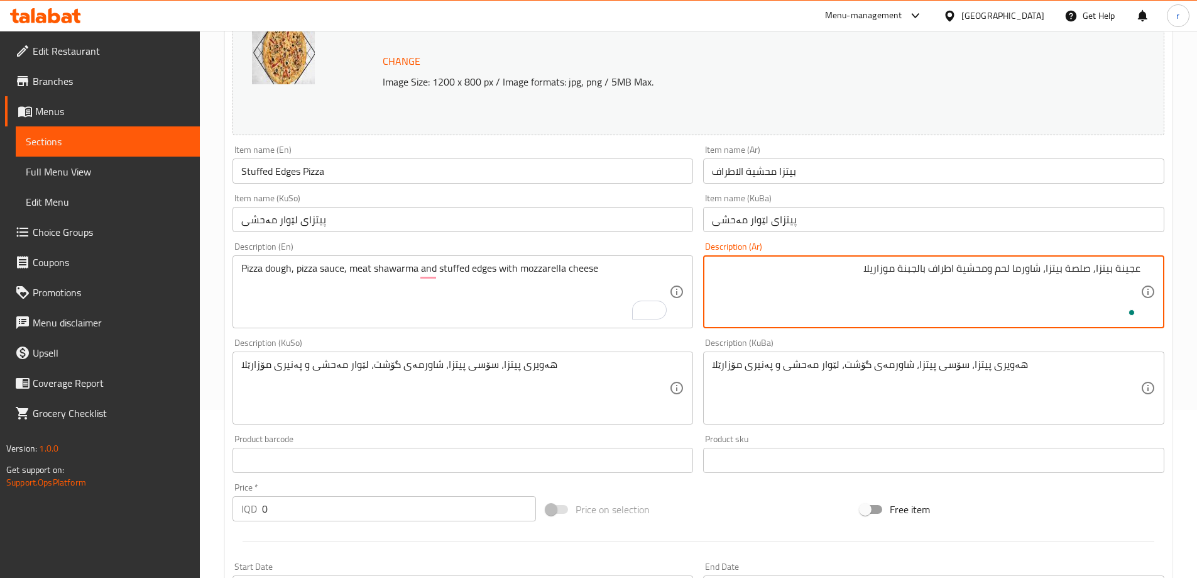
type textarea "عجينة بيتزا, صلصة بيتزا، شاورما لحم ومحشية اطراف بالجبنة موزاريلا"
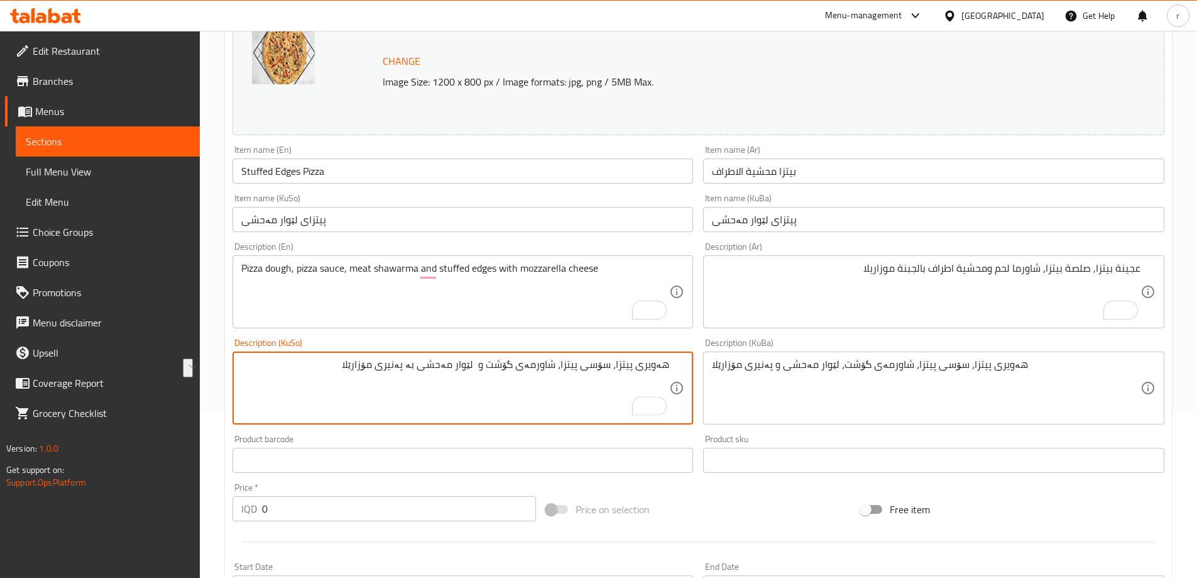
type textarea "هەویری پیتزا، سۆسی پیتزا، شاورمەی گۆشت و لێوار مەحشی بە پەنیری مۆزارێلا"
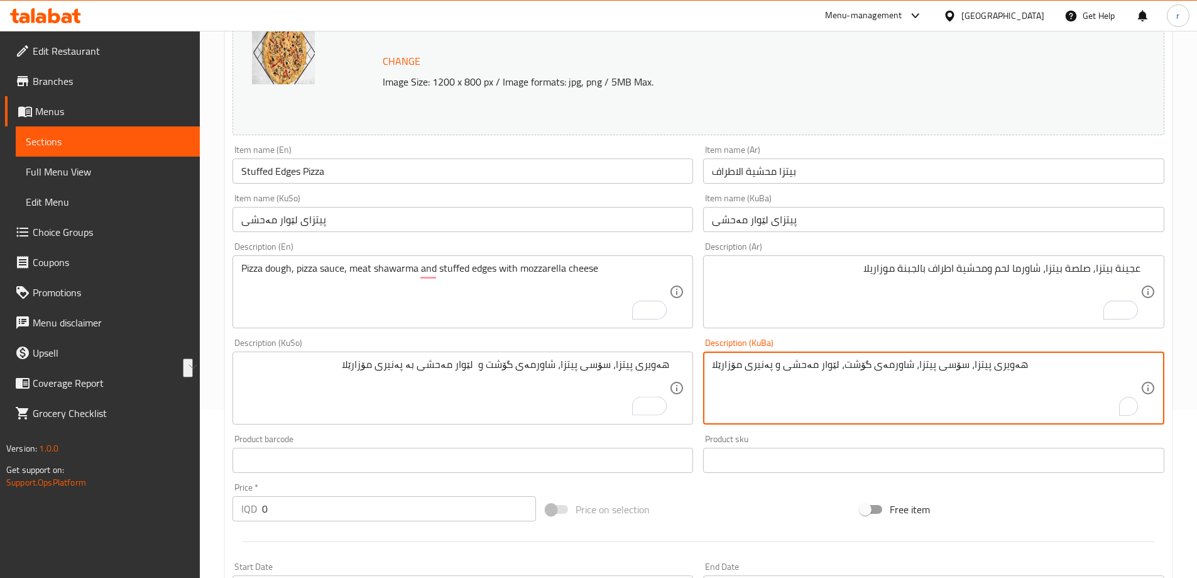
paste textarea "و لێوار مەحشی بە"
type textarea "هەویری پیتزا، سۆسی پیتزا، شاورمەی گۆشت و لێوار مەحشی بە پەنیری مۆزارێلا"
click at [611, 247] on div "Description (En) Pizza dough, pizza sauce, meat shawarma and stuffed edges with…" at bounding box center [463, 285] width 461 height 86
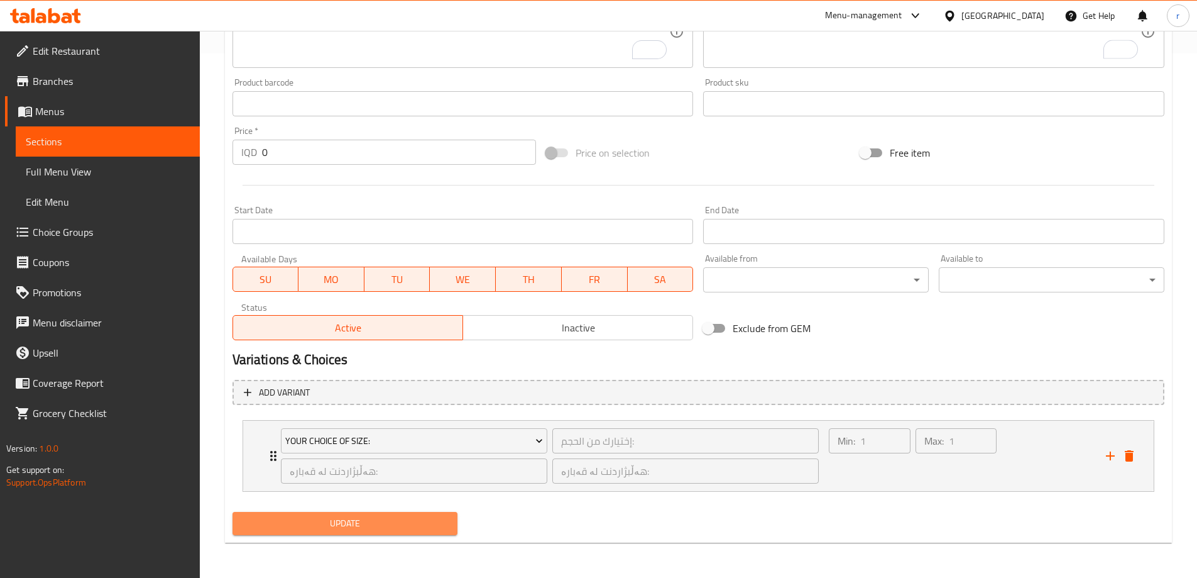
click at [439, 525] on span "Update" at bounding box center [345, 523] width 205 height 16
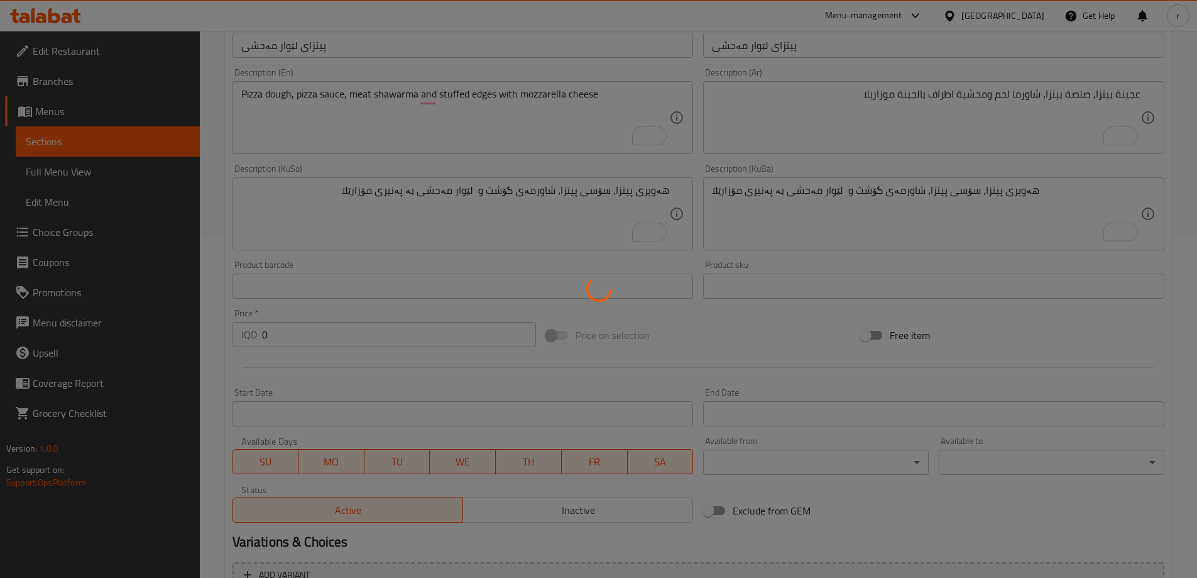
scroll to position [189, 0]
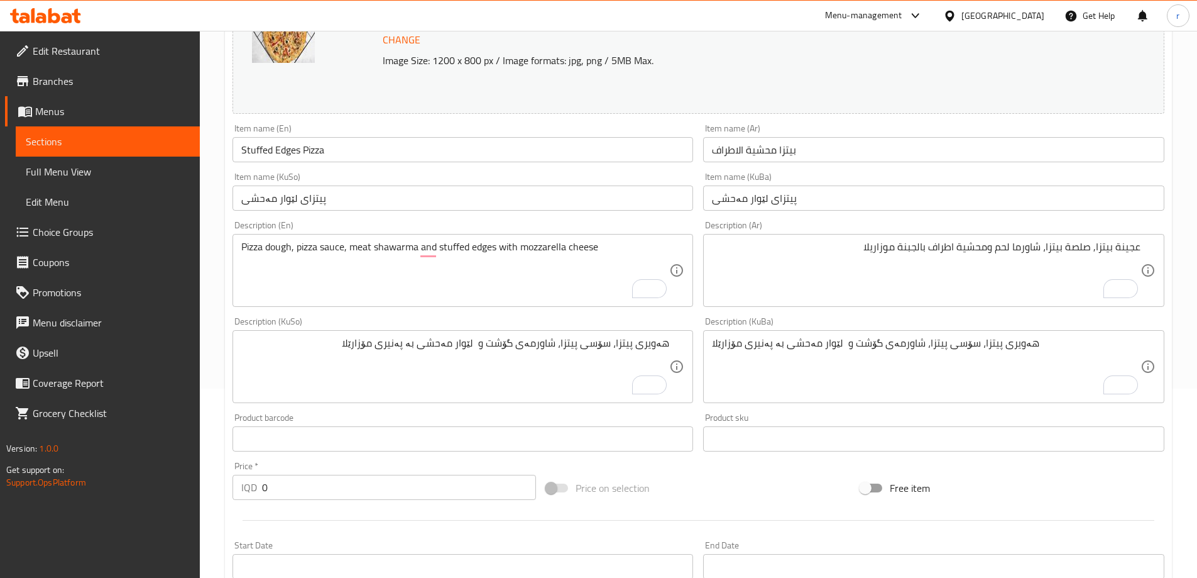
click at [292, 153] on input "Stuffed Edges Pizza" at bounding box center [463, 149] width 461 height 25
click at [134, 172] on span "Full Menu View" at bounding box center [108, 171] width 164 height 15
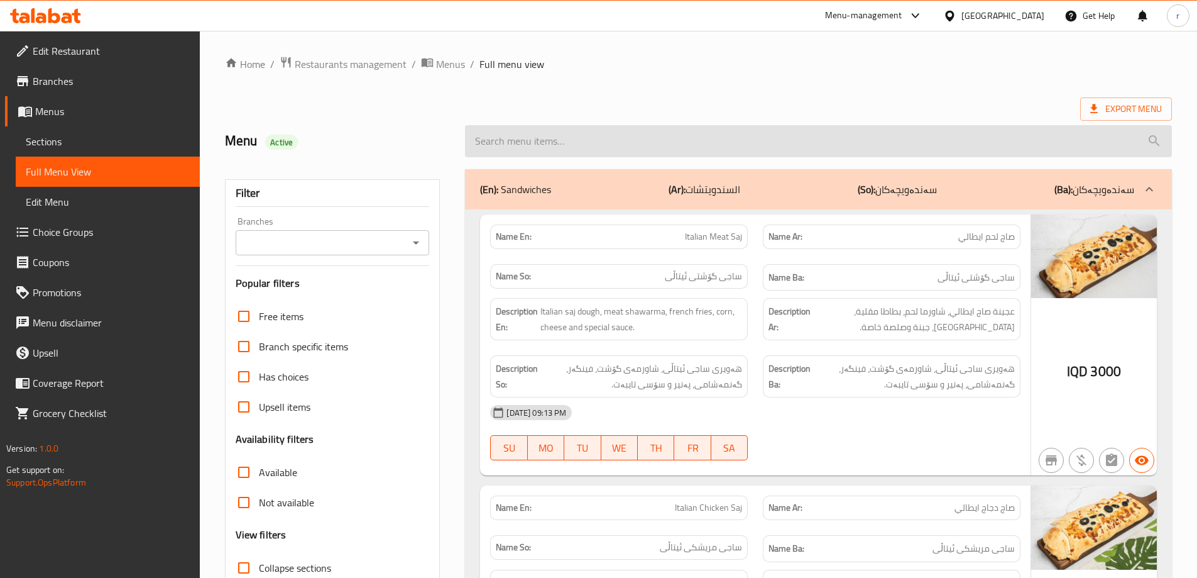
click at [637, 152] on input "search" at bounding box center [818, 141] width 707 height 32
paste input "Stuffed Edges Pizza"
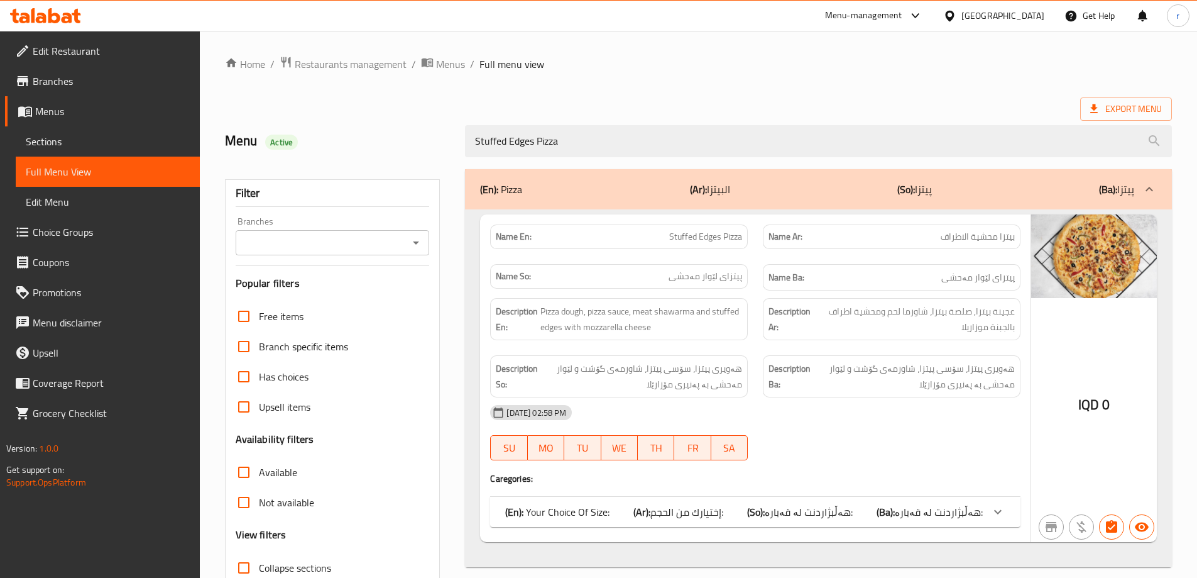
type input "Stuffed Edges Pizza"
click at [696, 69] on ol "Home / Restaurants management / Menus / Full menu view" at bounding box center [698, 64] width 947 height 16
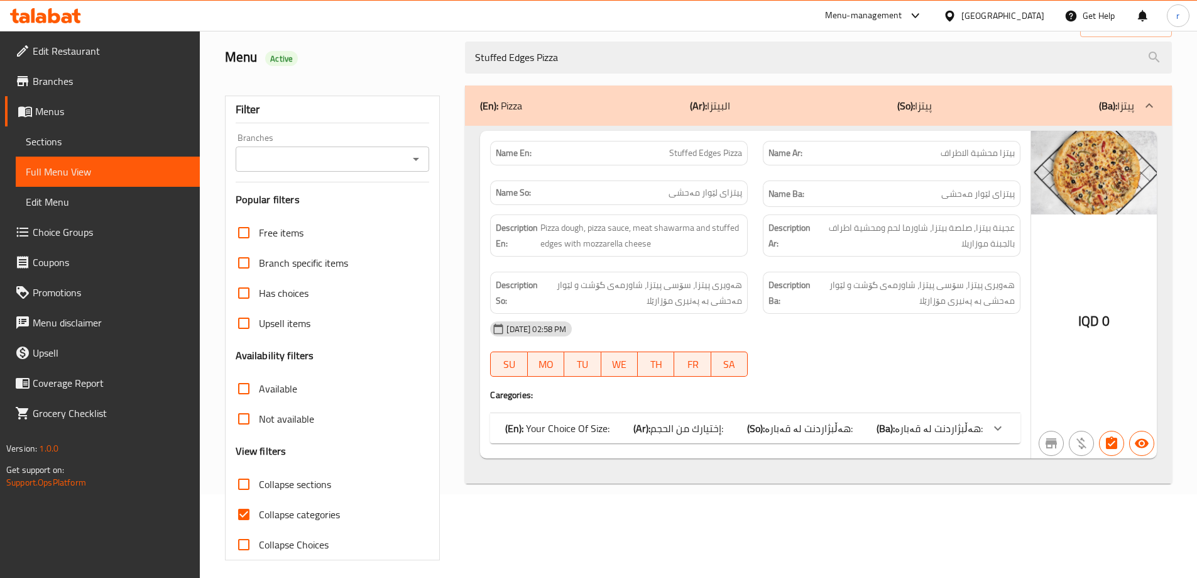
click at [738, 417] on div "(En): Your Choice Of Size: (Ar): إختيارك من الحجم: (So): هەڵبژاردنت لە قەبارە: …" at bounding box center [755, 428] width 530 height 30
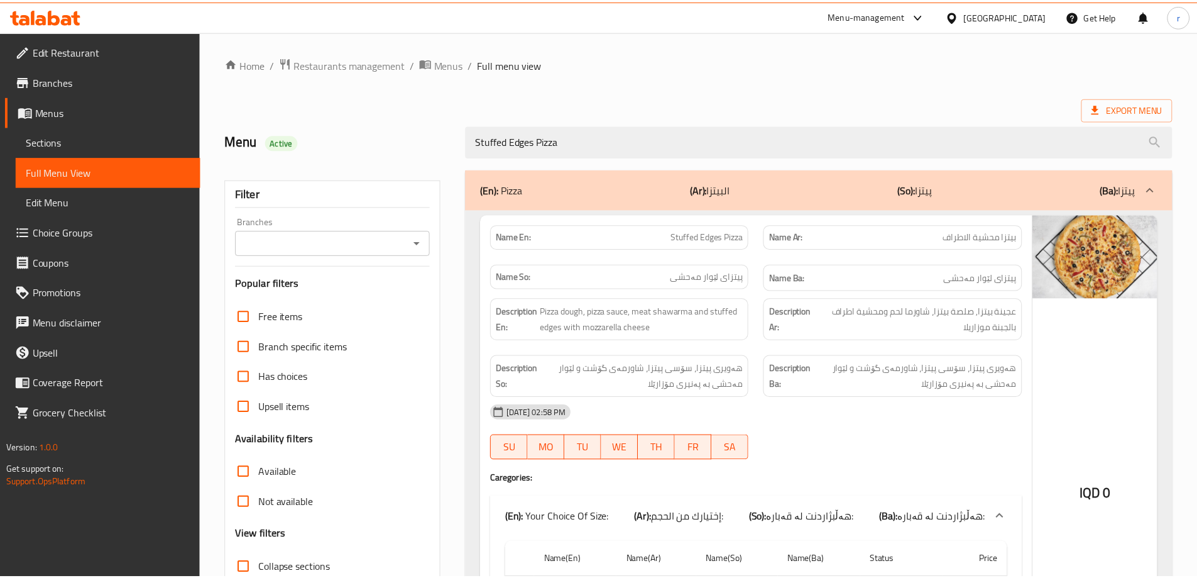
scroll to position [192, 0]
